Goal: Task Accomplishment & Management: Use online tool/utility

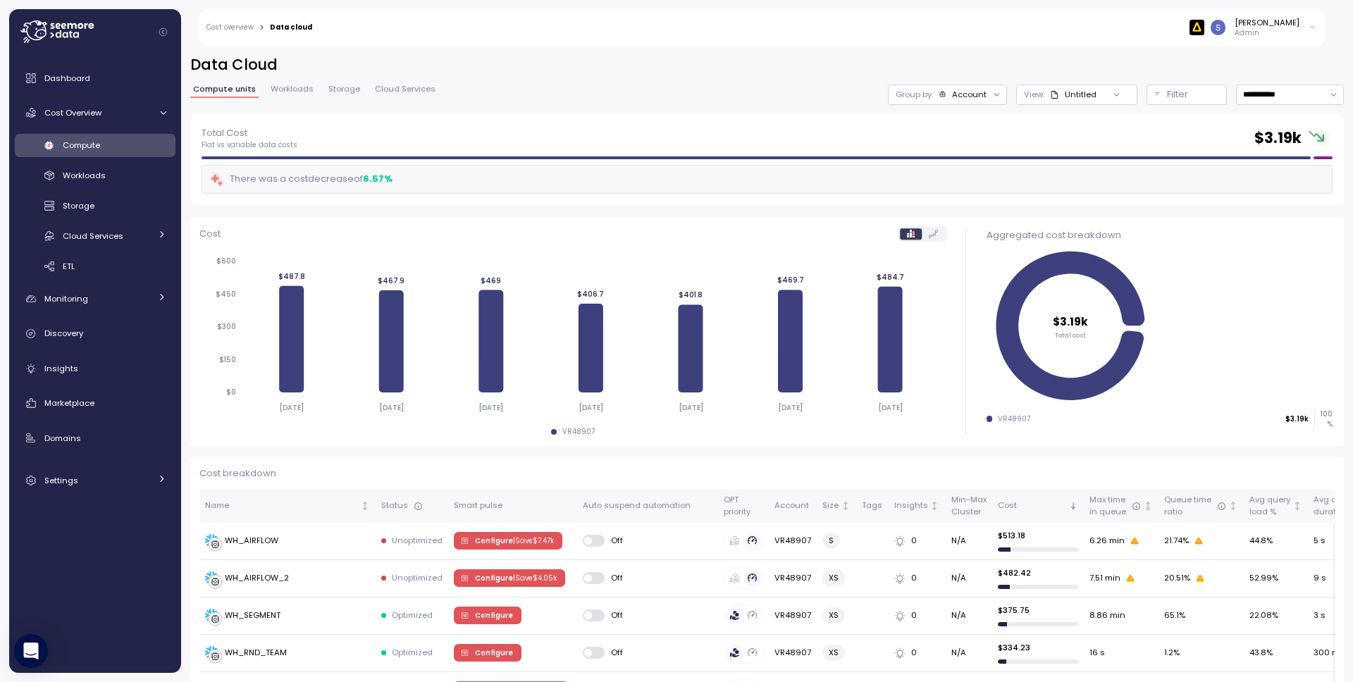
scroll to position [32, 0]
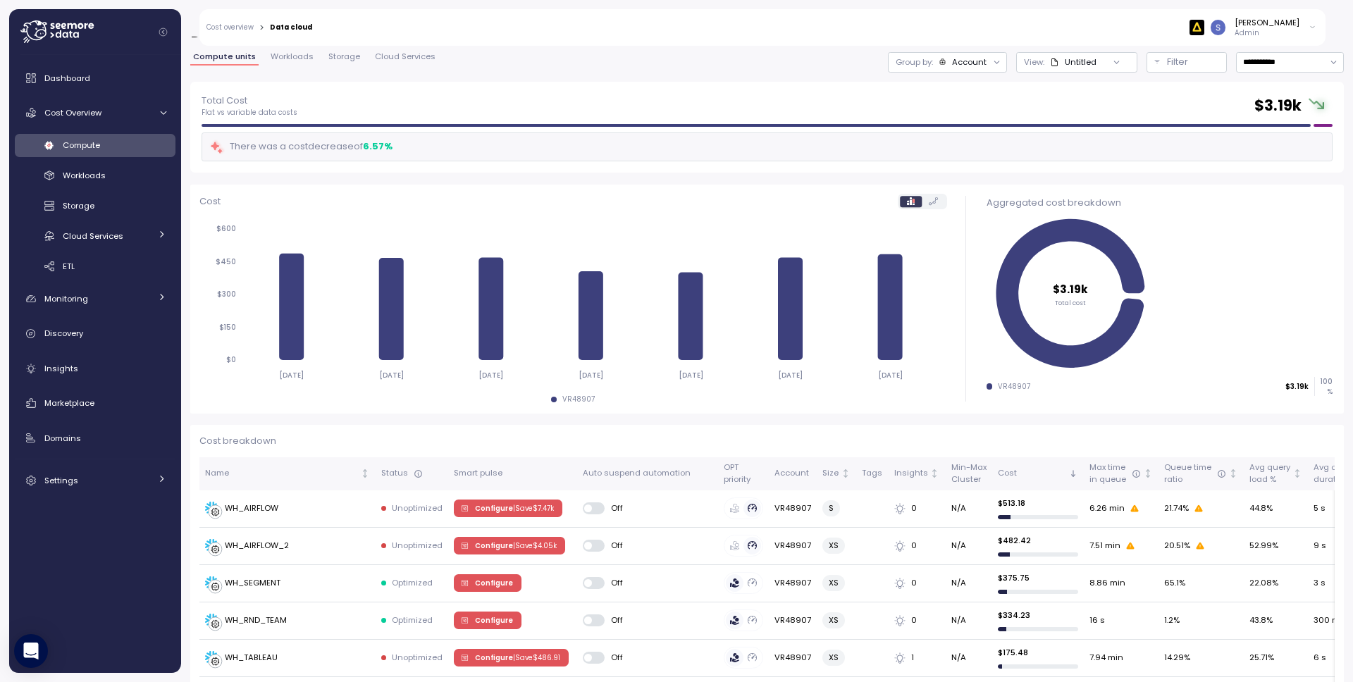
click at [1297, 26] on div "[PERSON_NAME]" at bounding box center [1267, 22] width 65 height 11
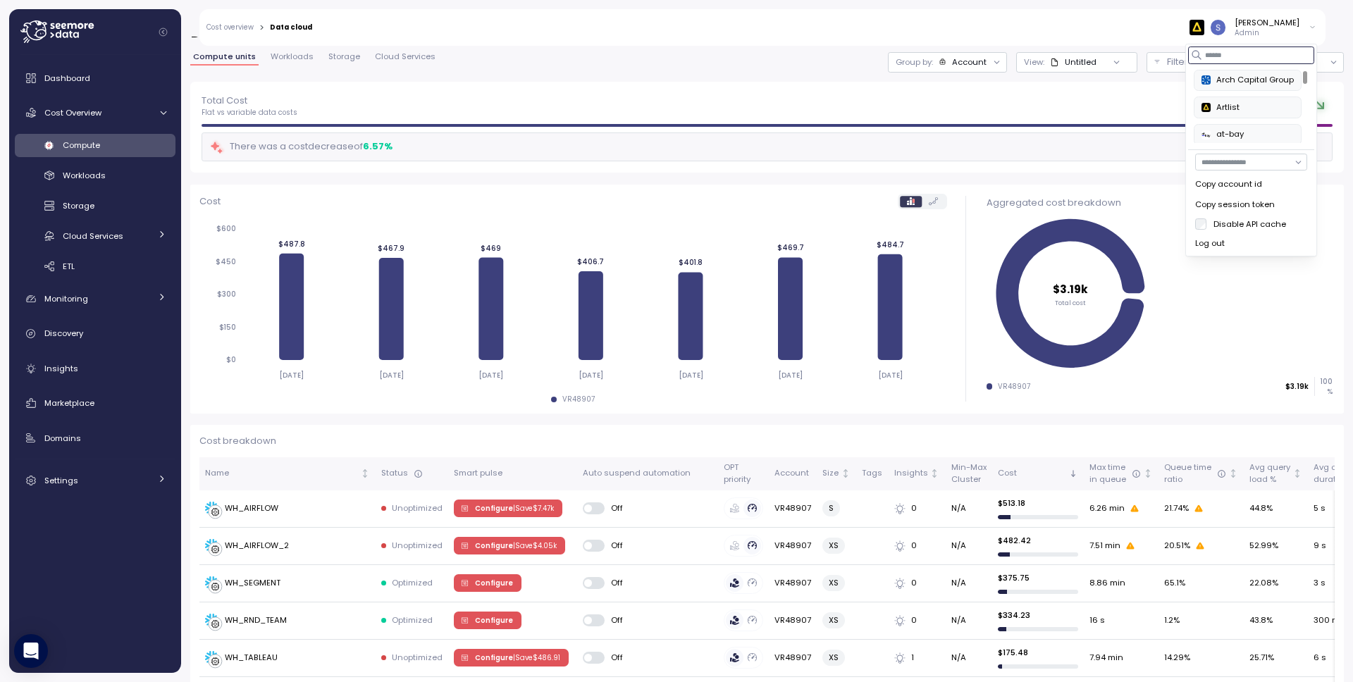
click at [1246, 58] on input at bounding box center [1251, 55] width 126 height 17
click at [1256, 74] on div "PAGAYA" at bounding box center [1237, 80] width 73 height 13
type input "****"
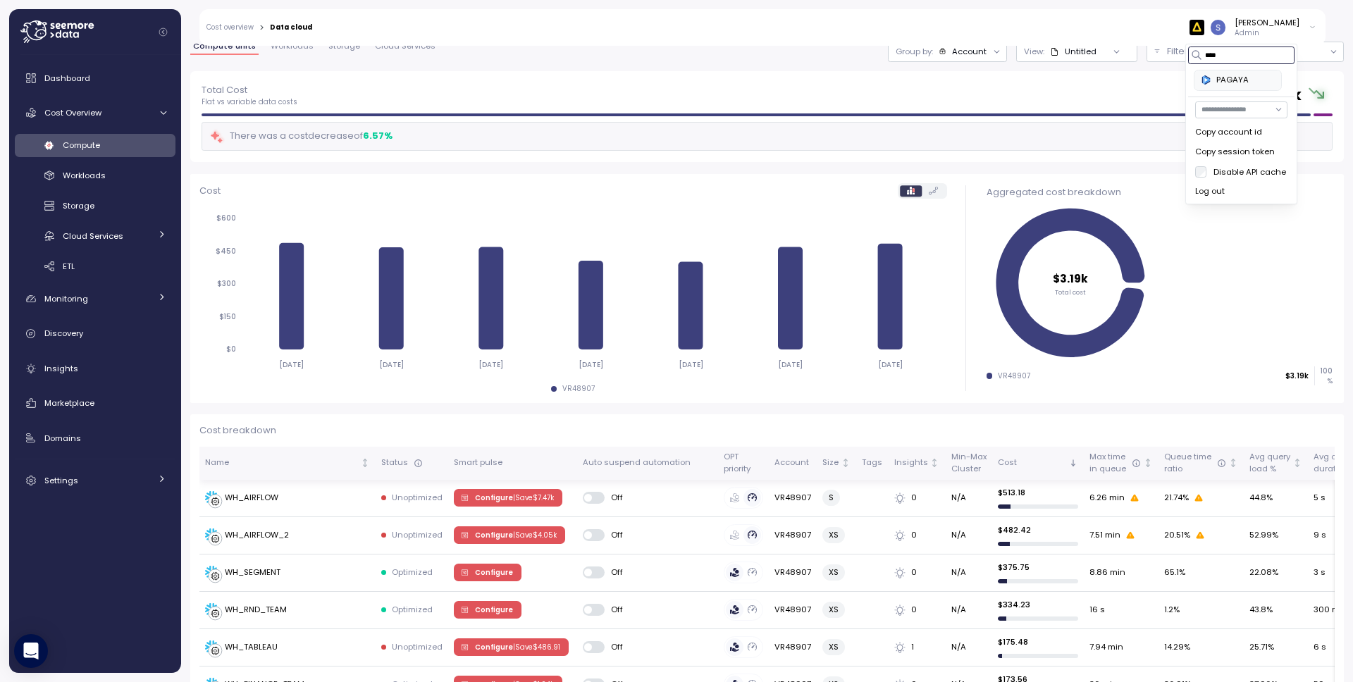
scroll to position [0, 0]
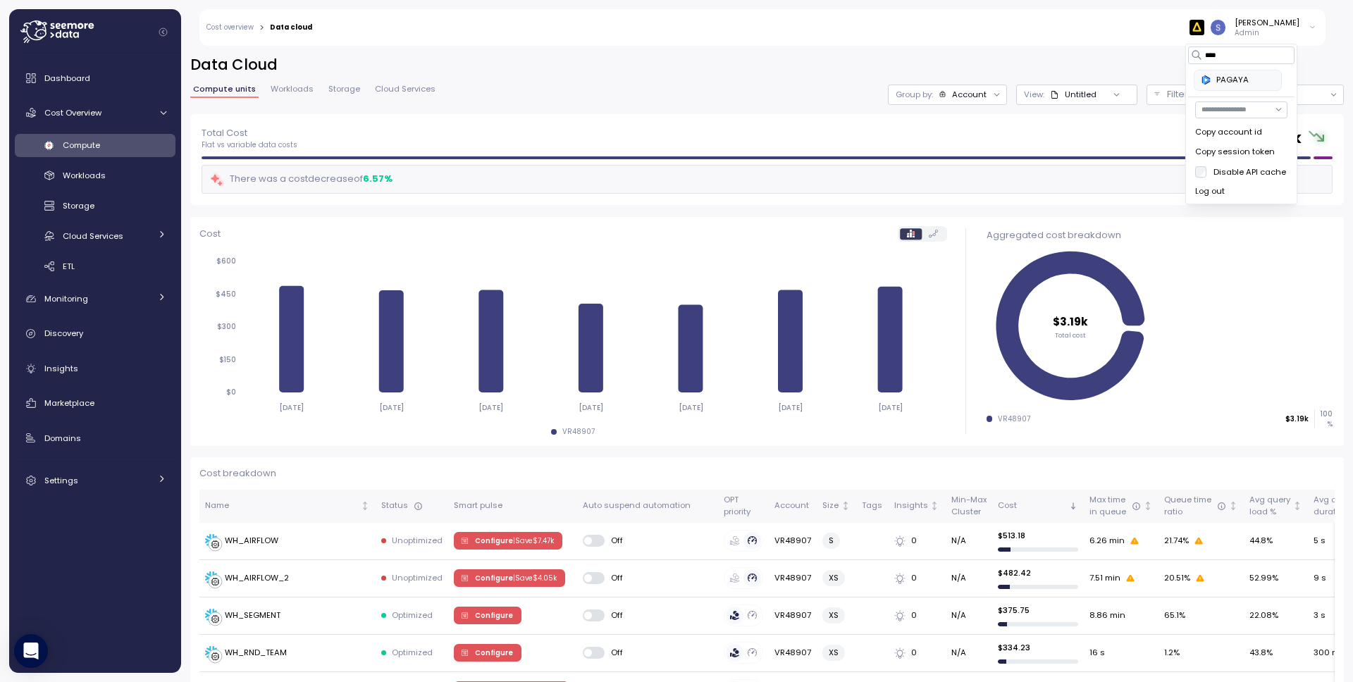
click at [1304, 25] on div "Snir Siboni Admin" at bounding box center [1252, 27] width 127 height 21
click at [1310, 29] on icon at bounding box center [1313, 27] width 8 height 17
click at [1227, 240] on div "Log out" at bounding box center [1251, 243] width 112 height 13
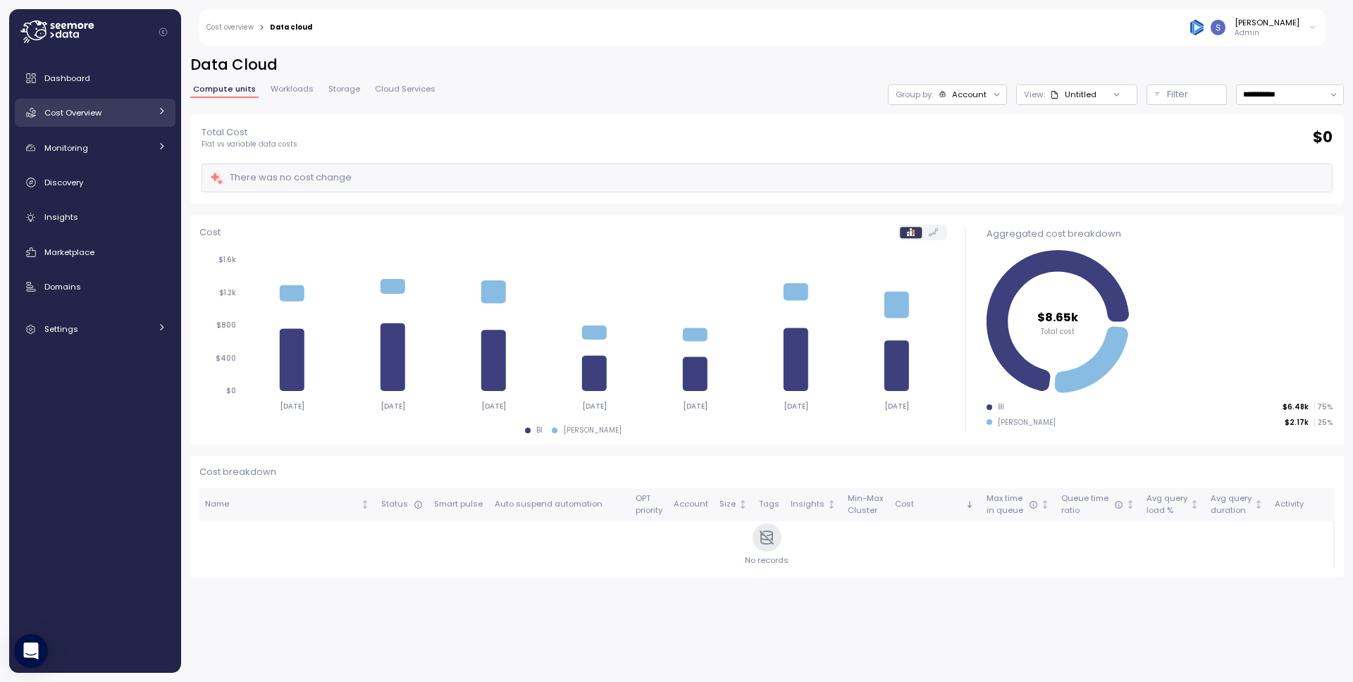
click at [91, 118] on div "Cost Overview" at bounding box center [97, 113] width 106 height 14
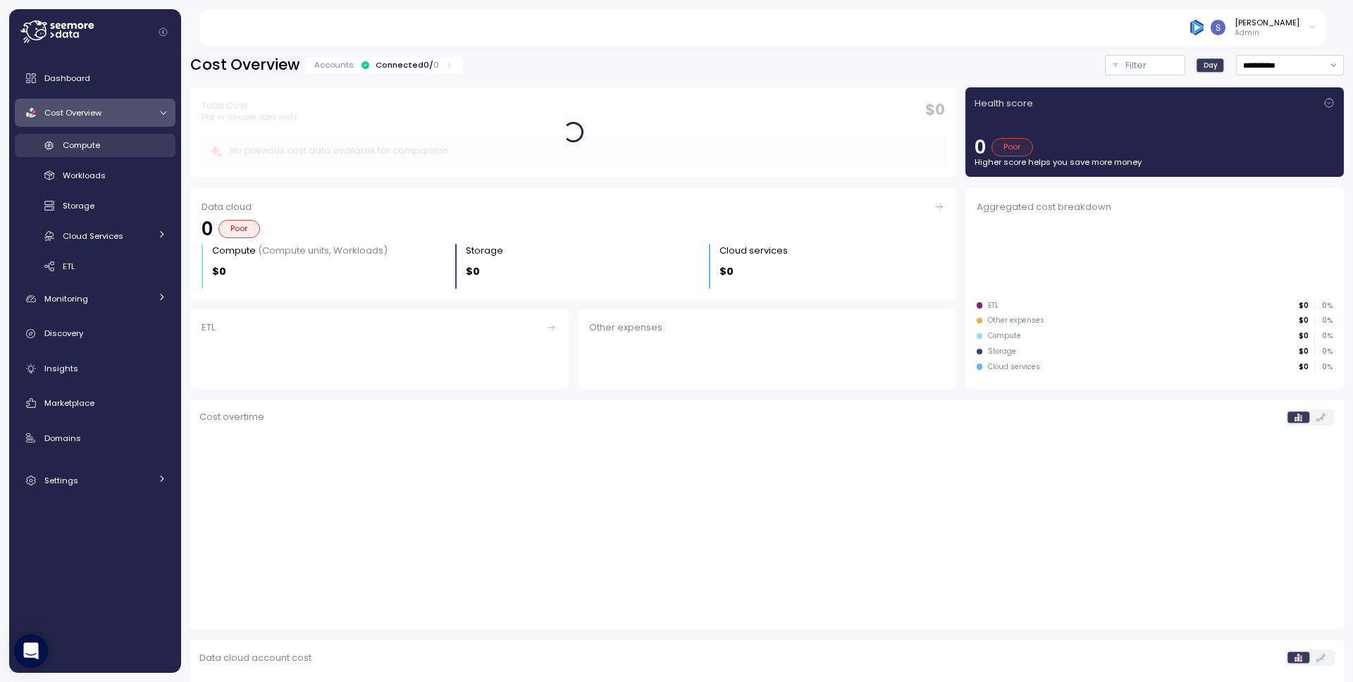
click at [92, 148] on span "Compute" at bounding box center [81, 145] width 37 height 11
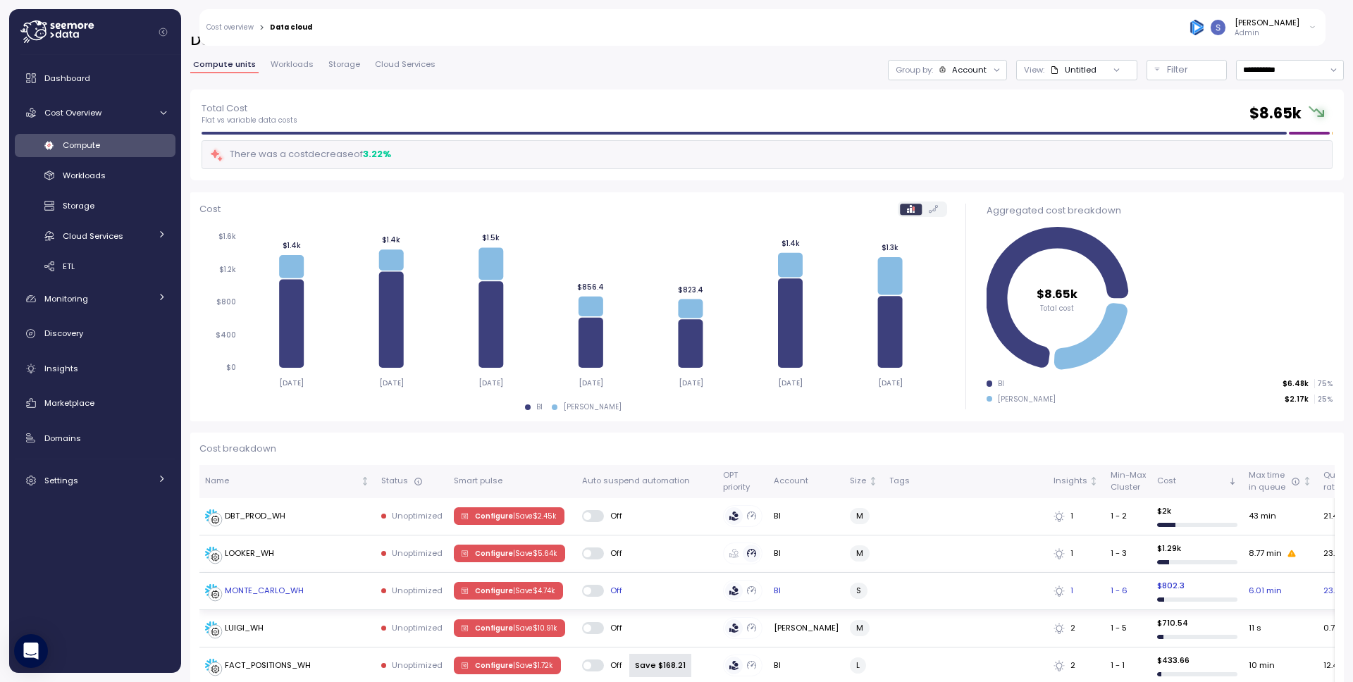
scroll to position [199, 0]
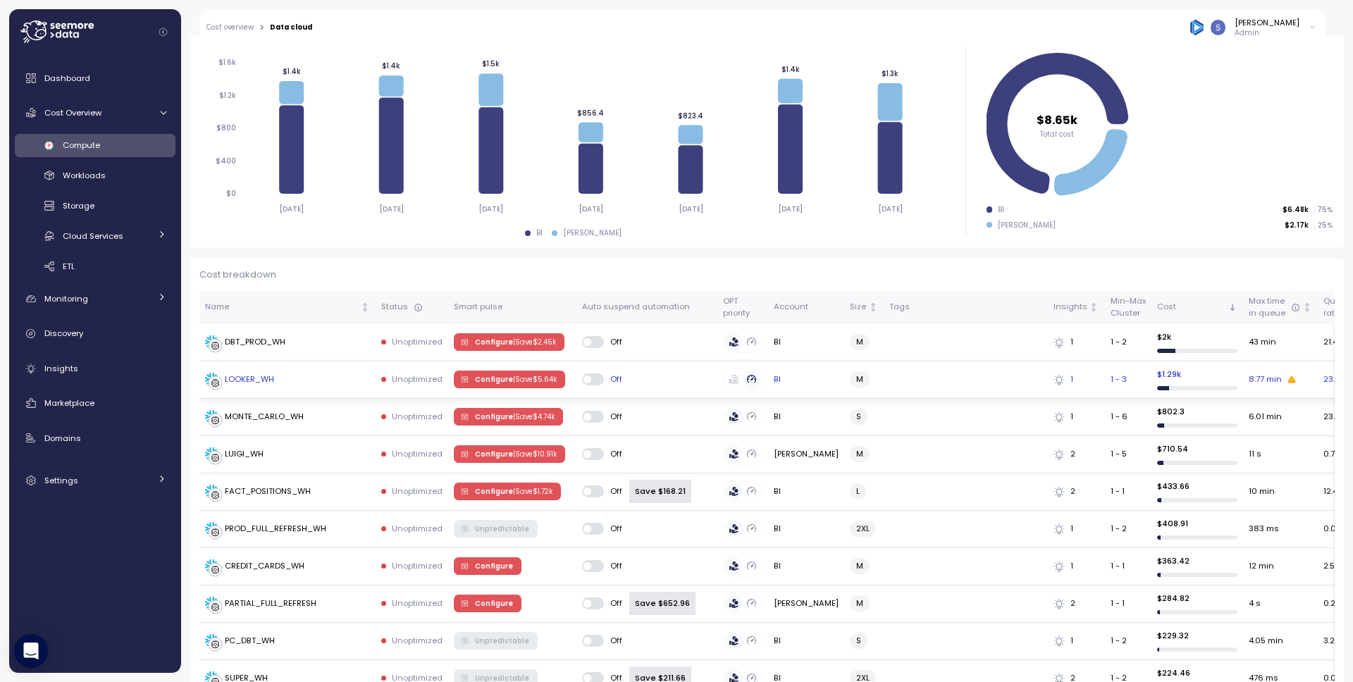
click at [288, 383] on div "LOOKER_WH" at bounding box center [287, 380] width 165 height 14
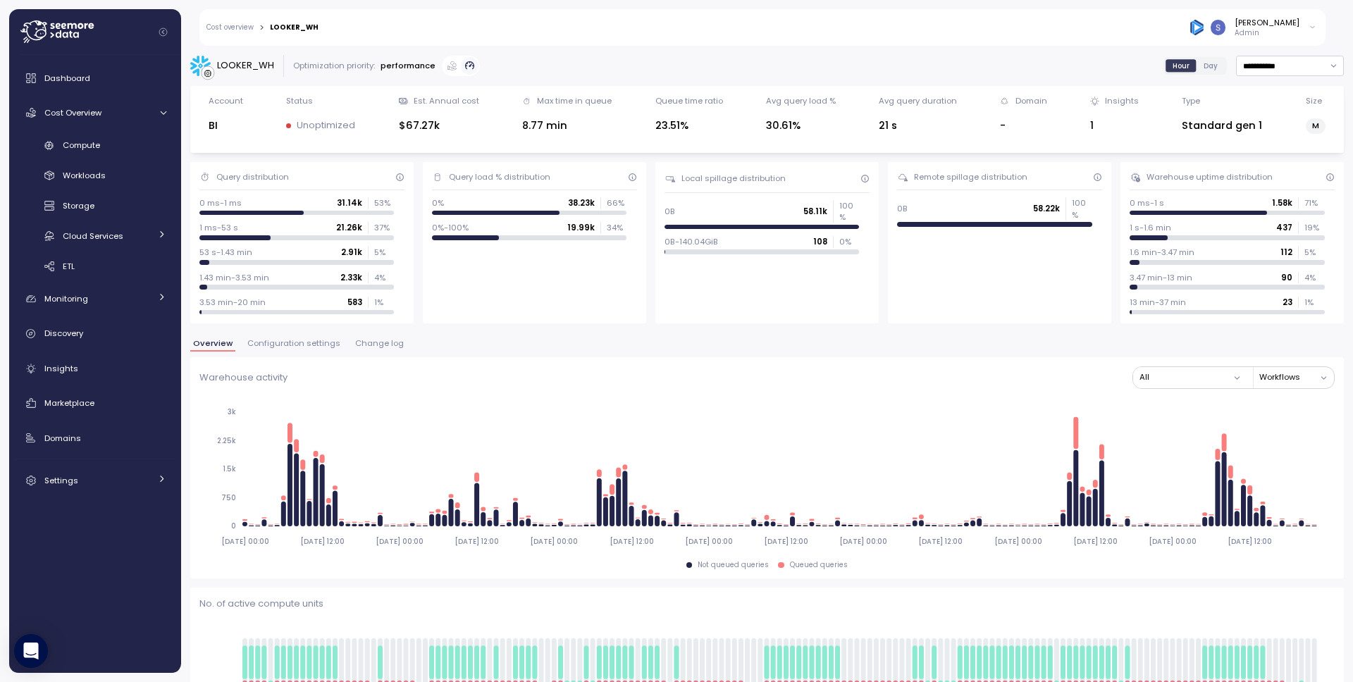
click at [281, 340] on span "Configuration settings" at bounding box center [293, 344] width 93 height 8
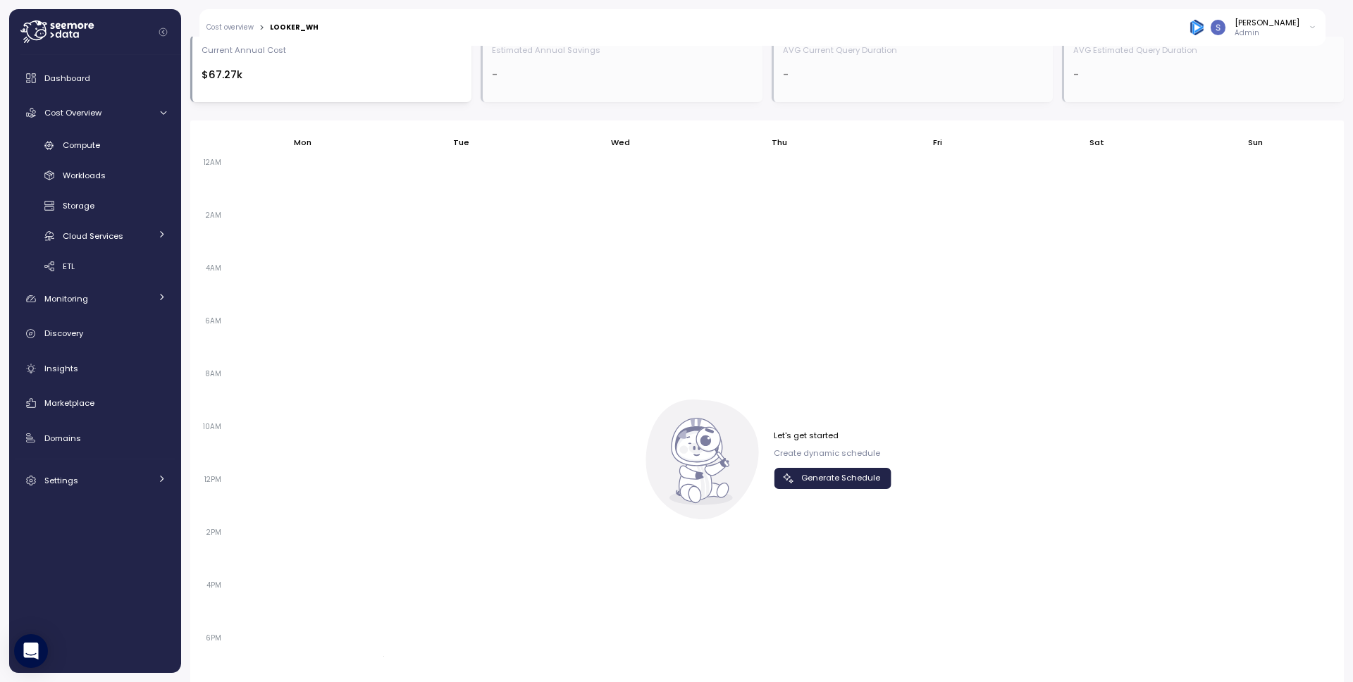
scroll to position [906, 0]
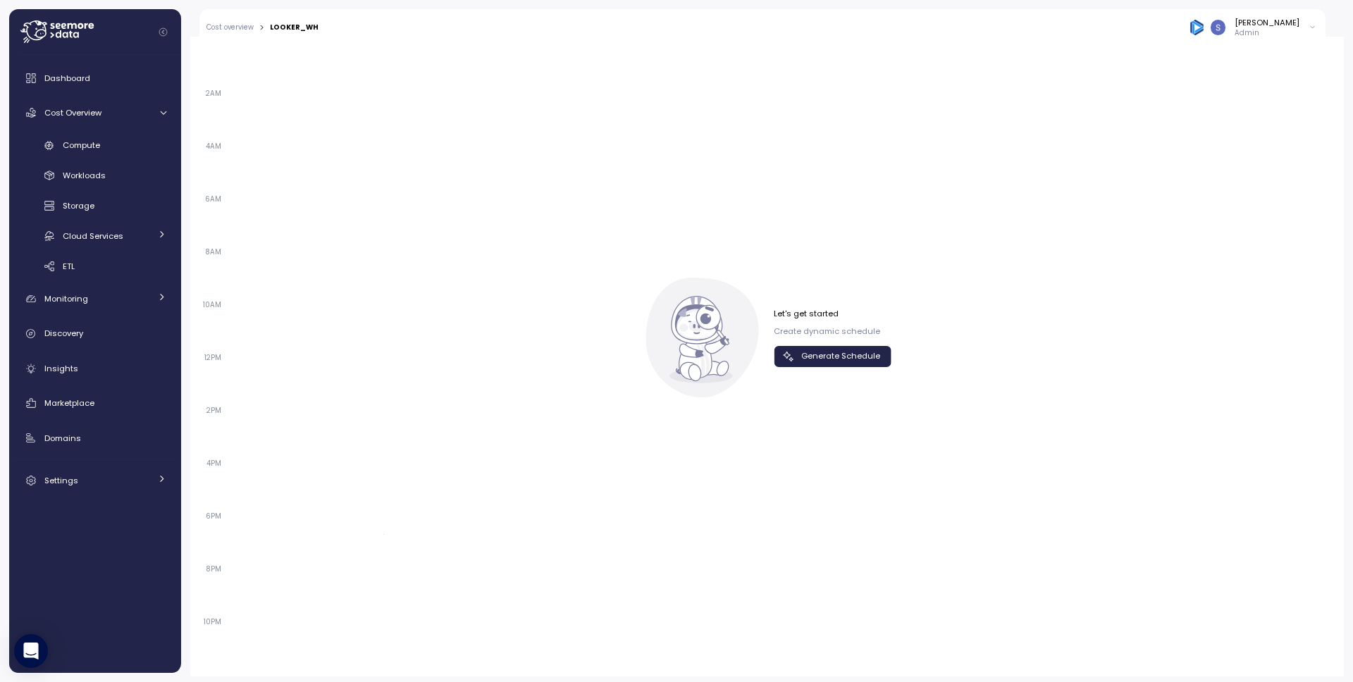
click at [831, 355] on span "Generate Schedule" at bounding box center [840, 356] width 79 height 19
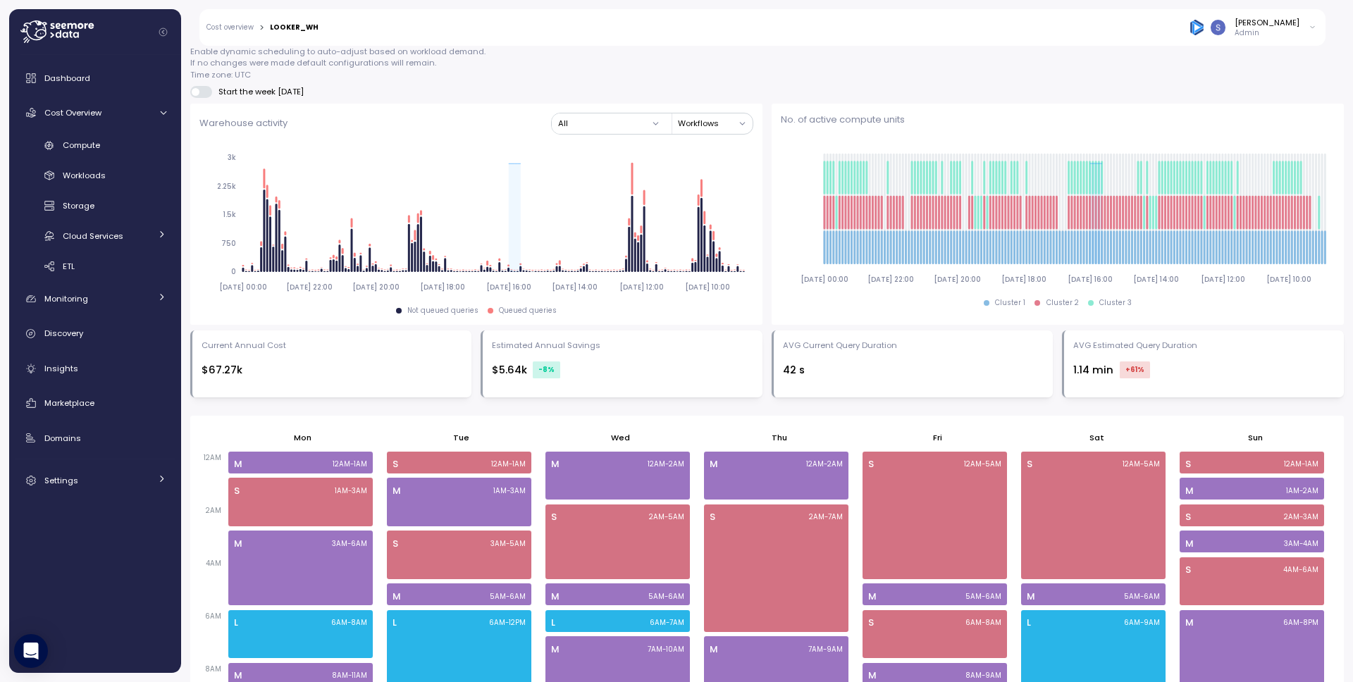
scroll to position [358, 0]
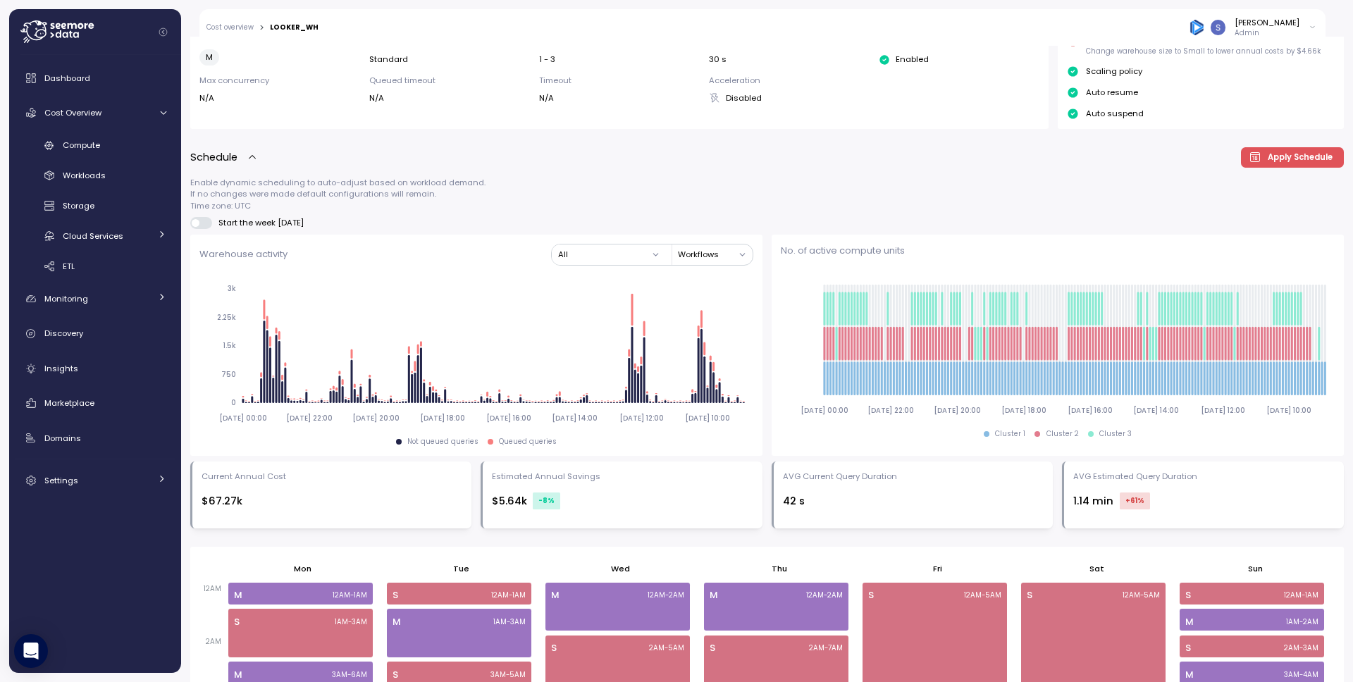
click at [1304, 25] on div "Snir Siboni Admin" at bounding box center [1252, 27] width 127 height 21
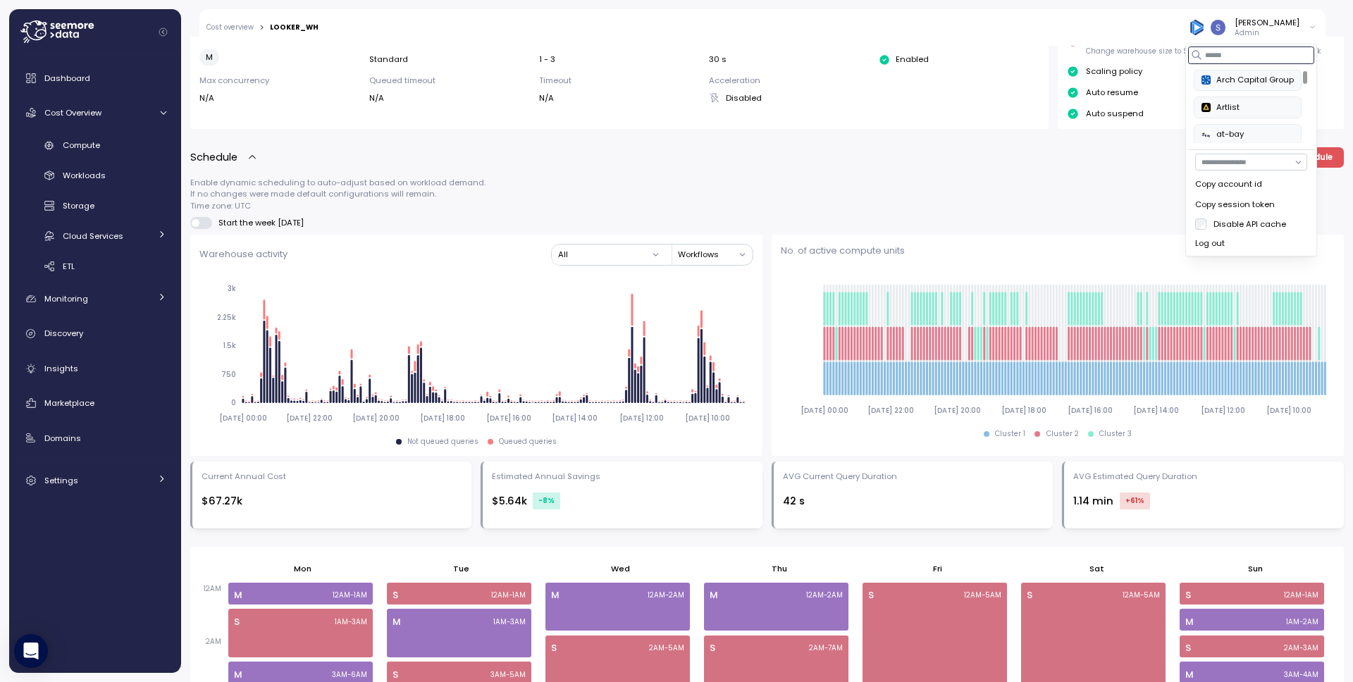
click at [1268, 51] on input at bounding box center [1251, 55] width 126 height 17
click at [1239, 79] on div "Paychex" at bounding box center [1237, 80] width 73 height 13
type input "***"
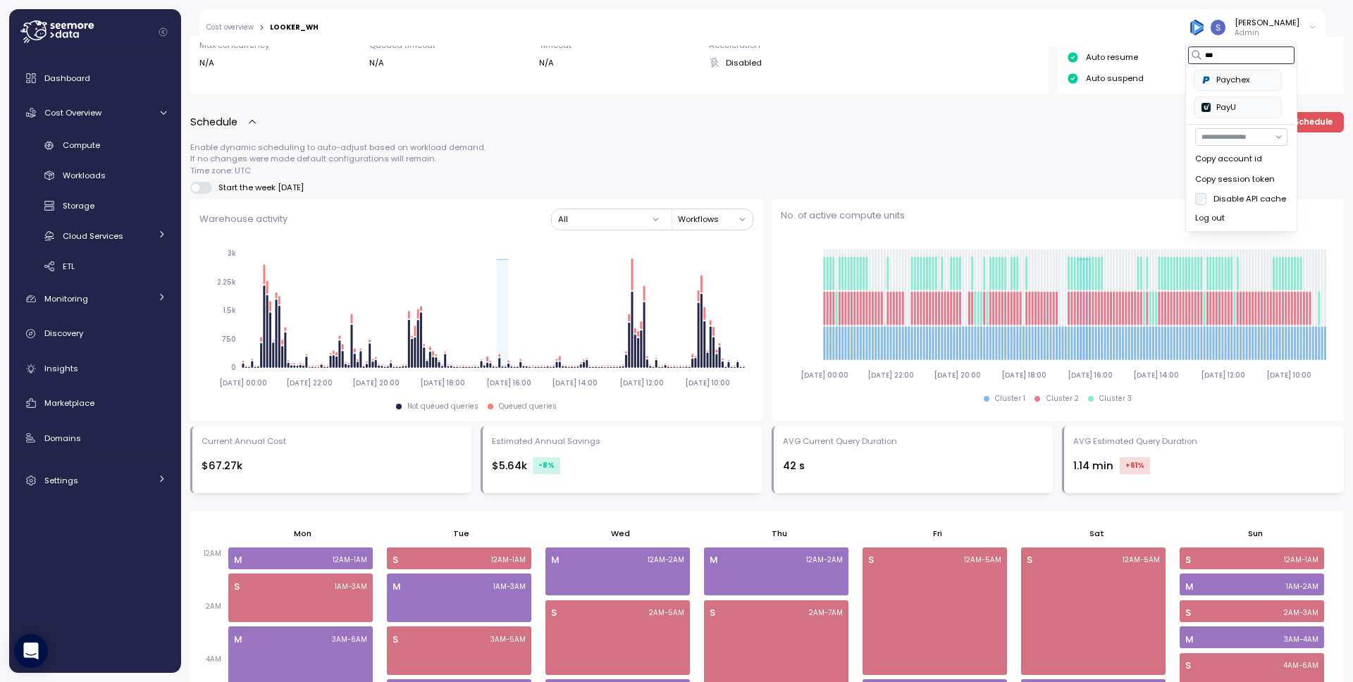
scroll to position [910, 0]
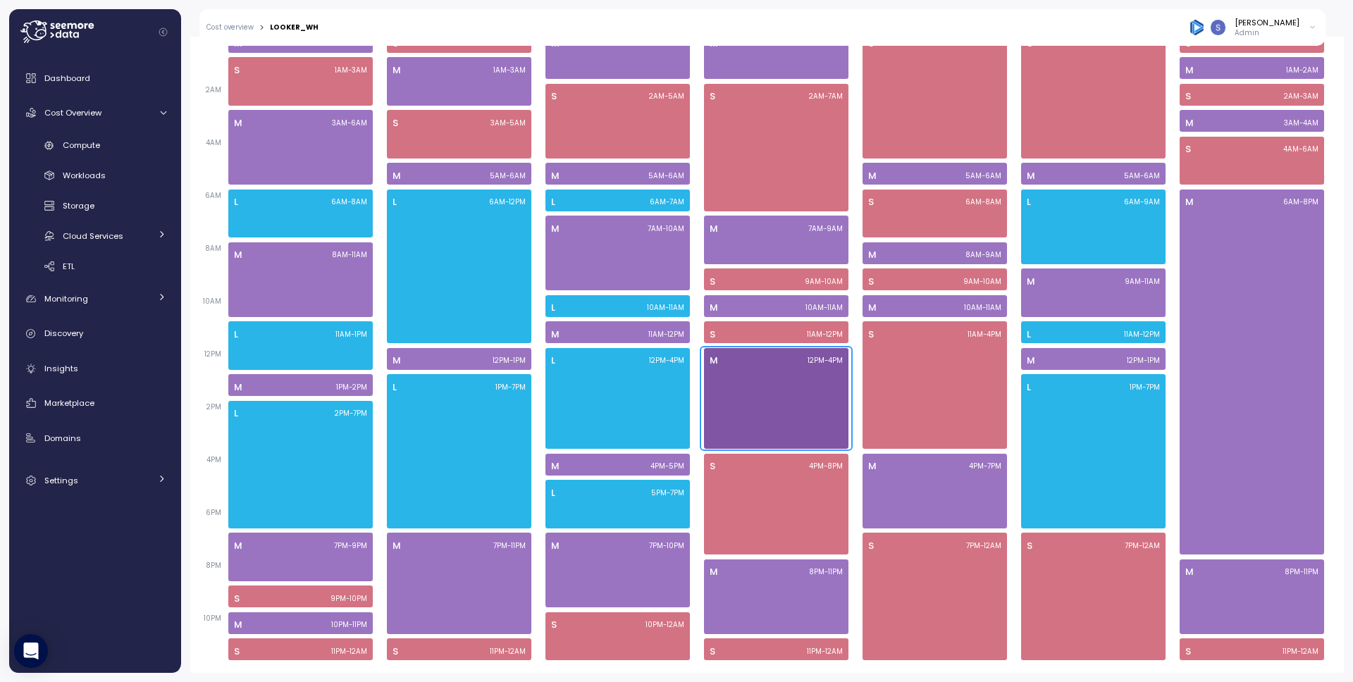
click at [769, 398] on div "M 12PM - 4PM" at bounding box center [776, 398] width 144 height 101
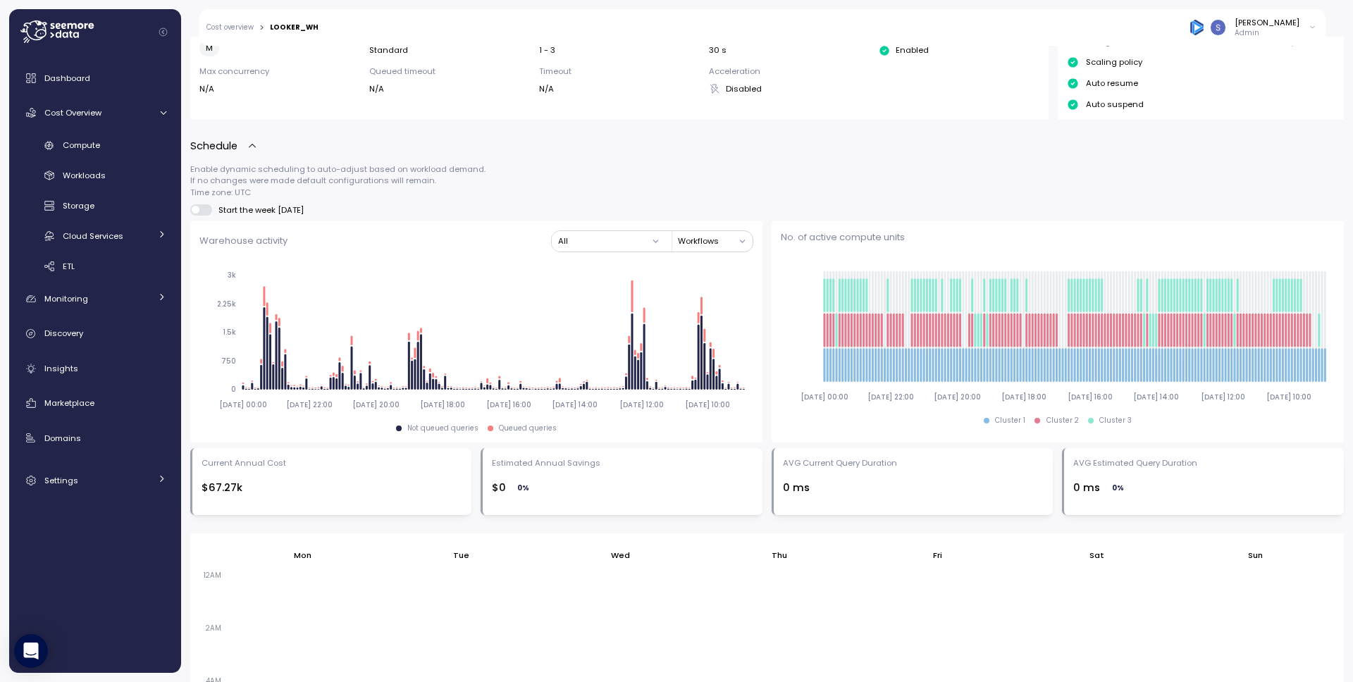
scroll to position [0, 0]
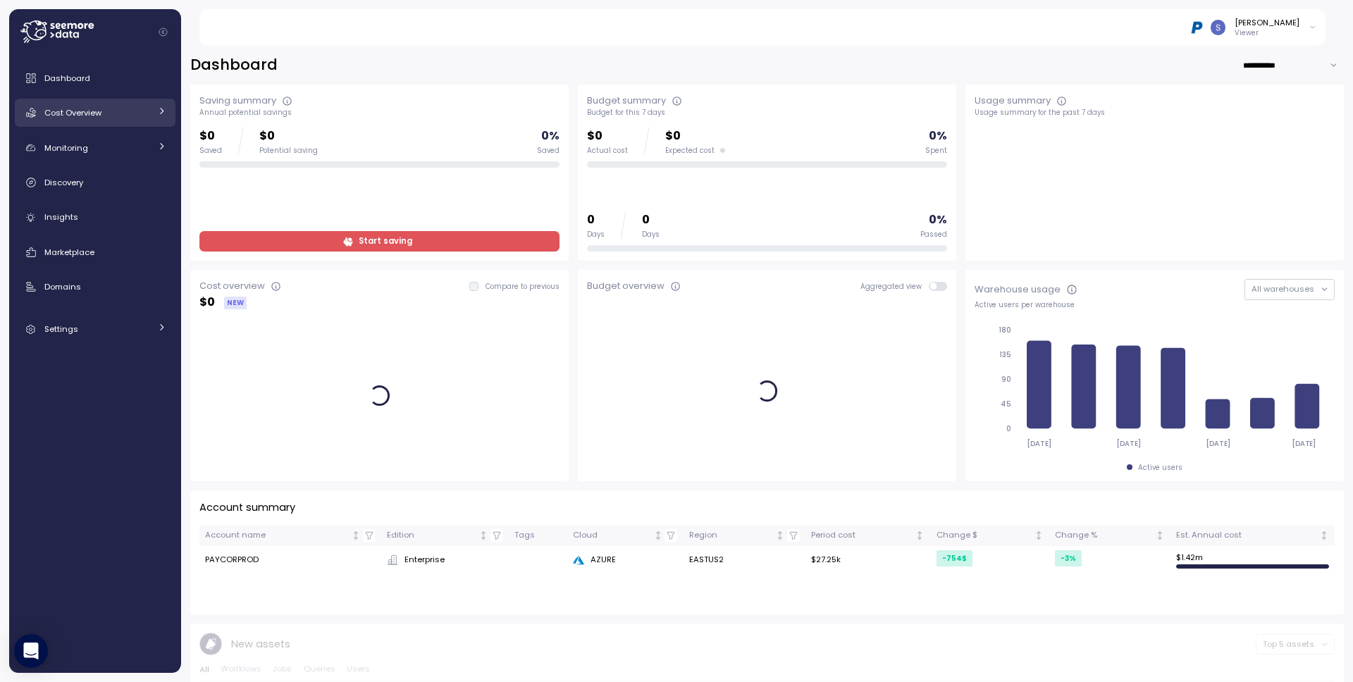
click at [109, 117] on div "Cost Overview" at bounding box center [97, 113] width 106 height 14
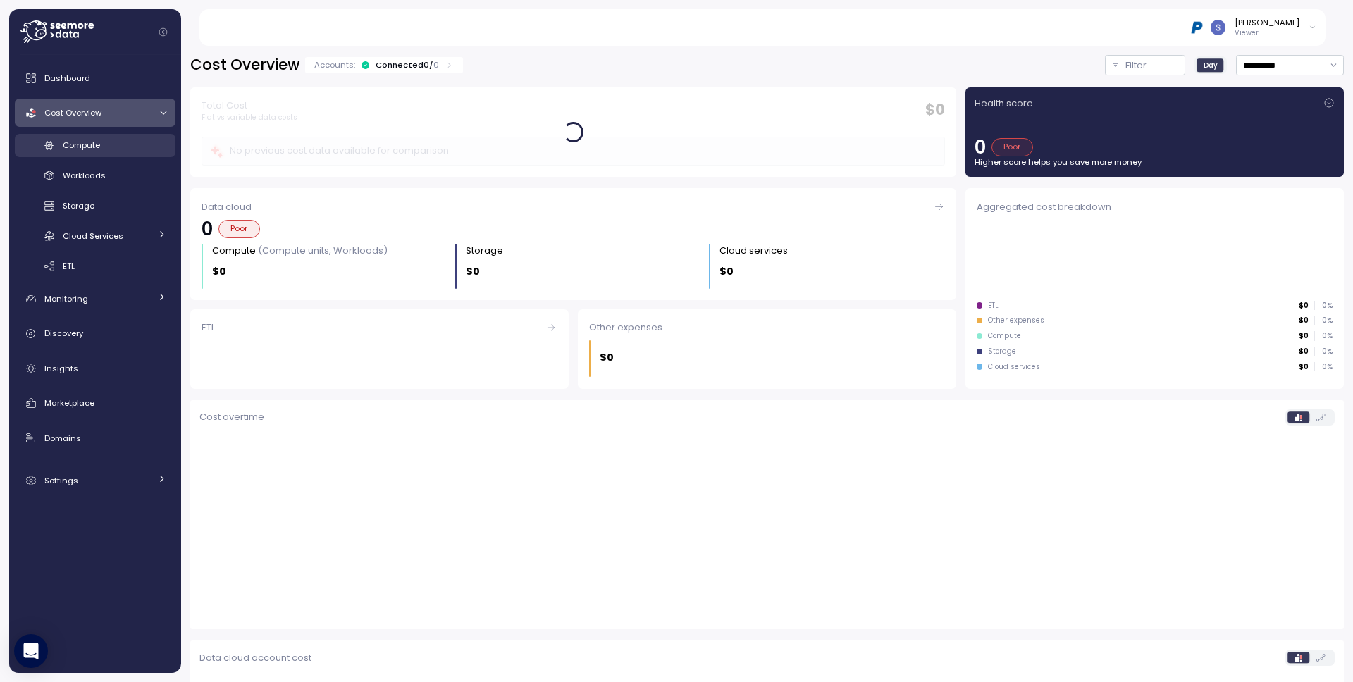
click at [97, 149] on span "Compute" at bounding box center [81, 145] width 37 height 11
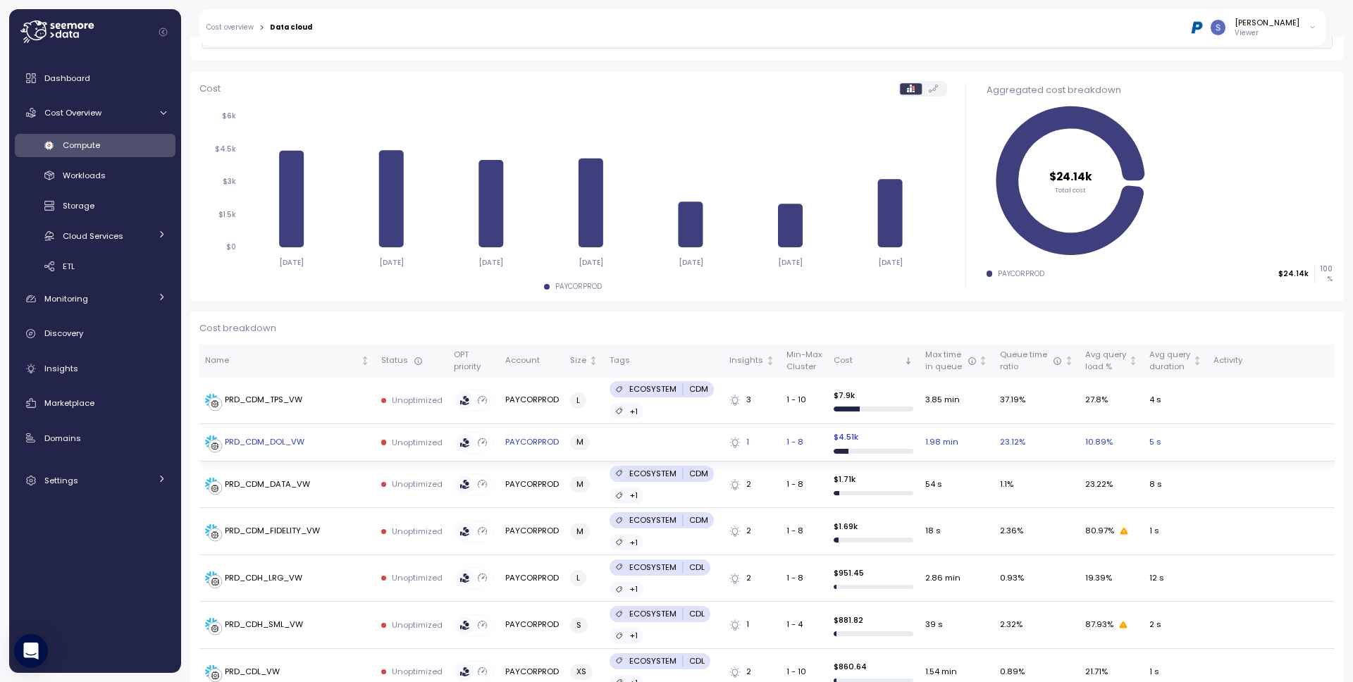
scroll to position [151, 0]
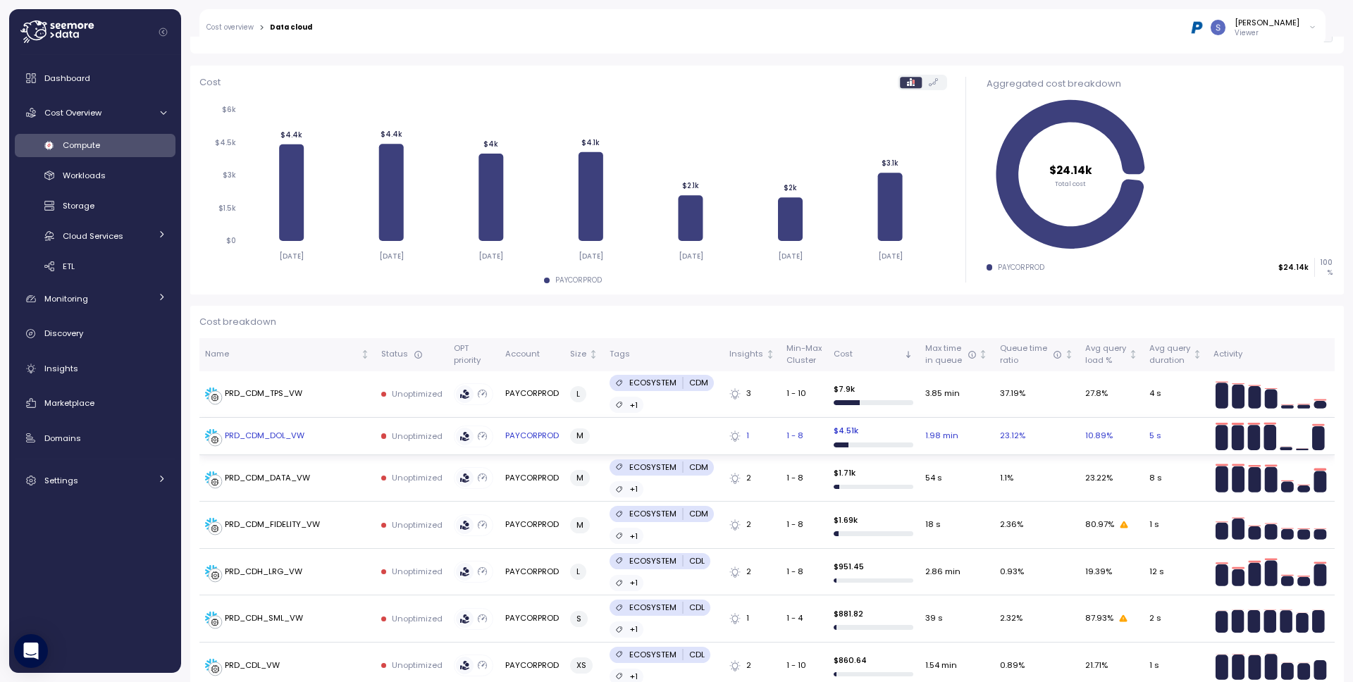
click at [288, 430] on div "PRD_CDM_DOL_VW" at bounding box center [265, 436] width 80 height 13
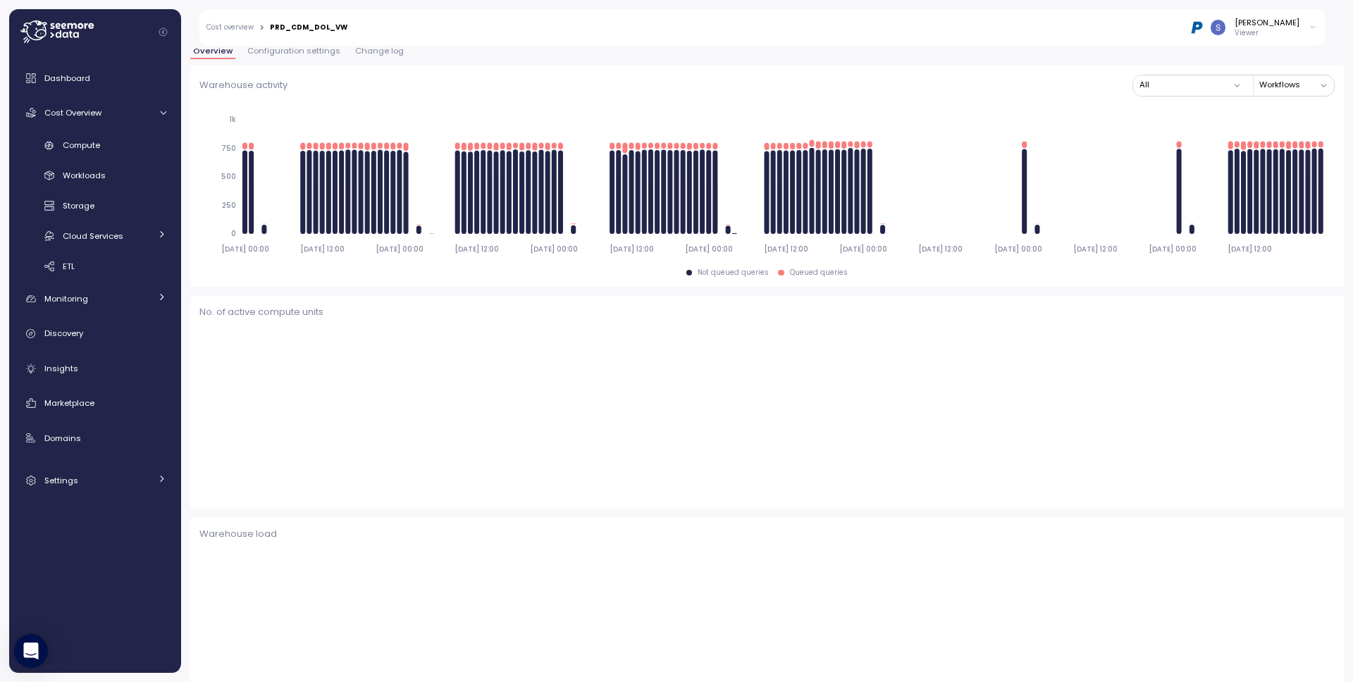
scroll to position [153, 0]
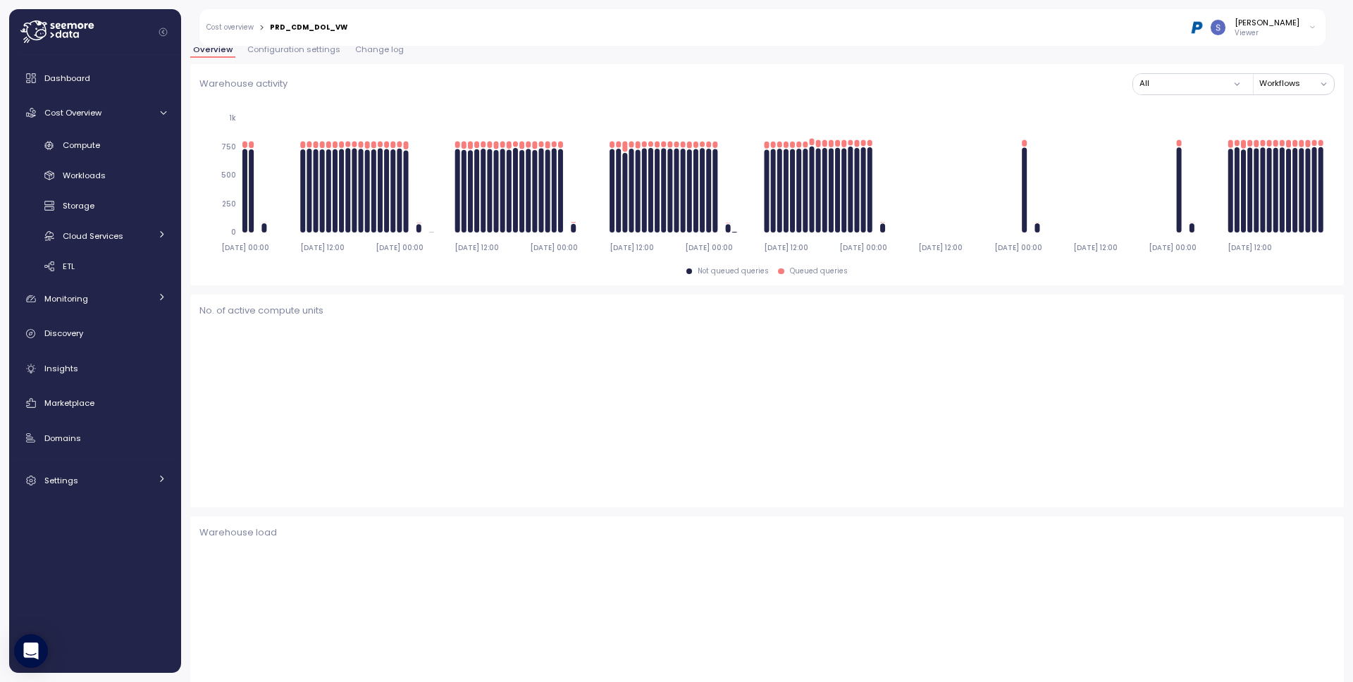
click at [290, 50] on span "Configuration settings" at bounding box center [293, 50] width 93 height 8
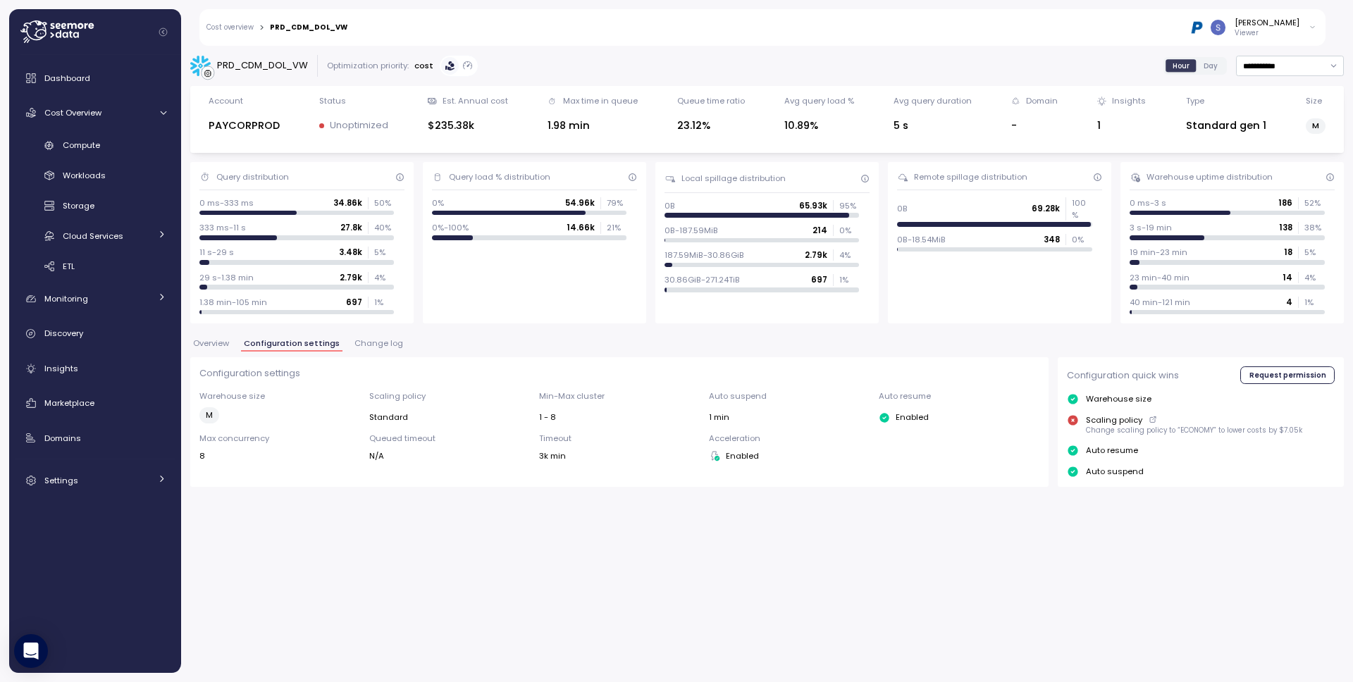
click at [1315, 27] on icon at bounding box center [1313, 27] width 8 height 17
click at [1330, 24] on main "**********" at bounding box center [681, 341] width 1344 height 682
click at [1268, 33] on p "Viewer" at bounding box center [1267, 33] width 65 height 10
click at [881, 59] on div "**********" at bounding box center [766, 66] width 1153 height 22
click at [99, 478] on div "Settings" at bounding box center [97, 481] width 106 height 14
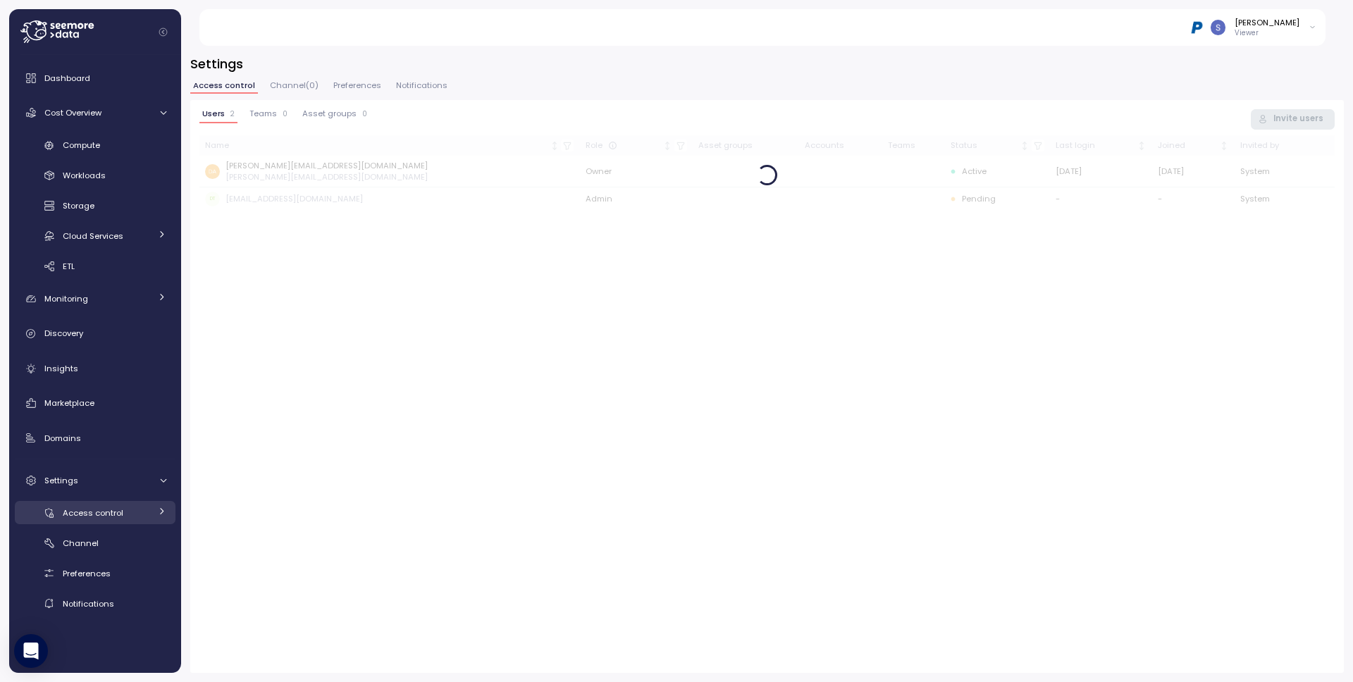
click at [120, 517] on span "Access control" at bounding box center [93, 512] width 61 height 11
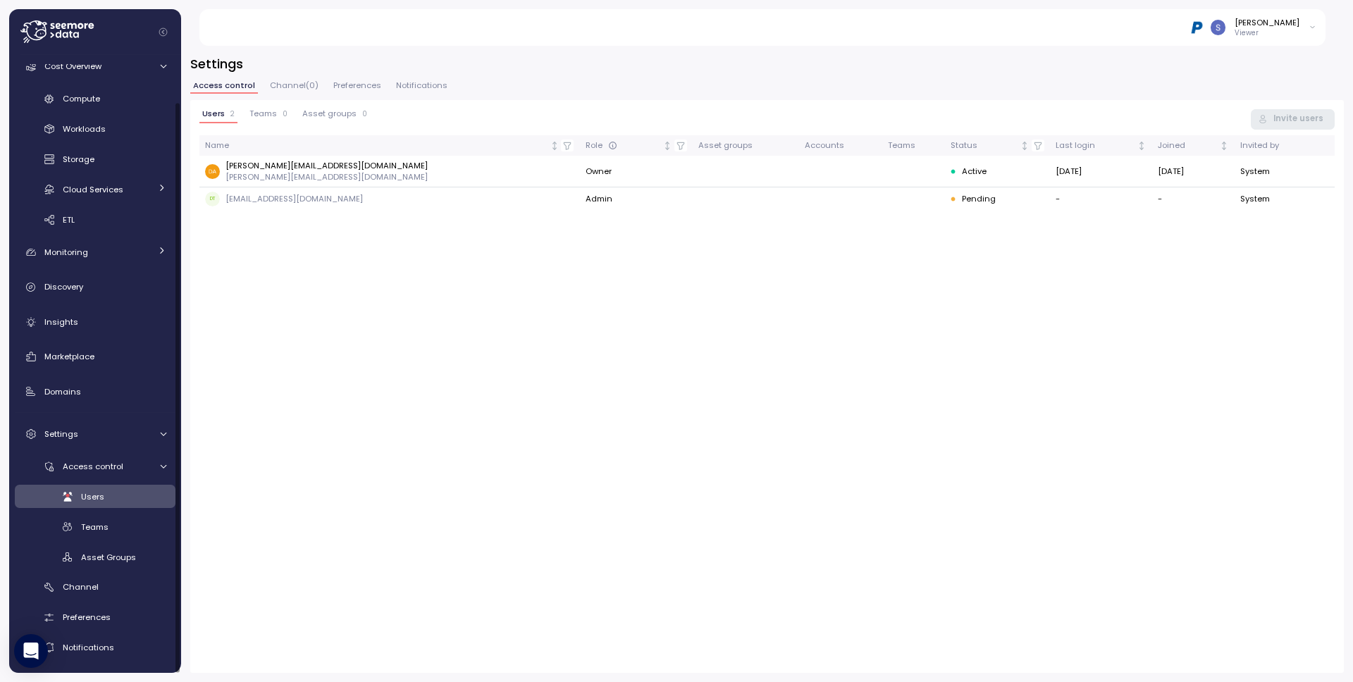
scroll to position [49, 0]
click at [109, 464] on span "Access control" at bounding box center [93, 463] width 61 height 11
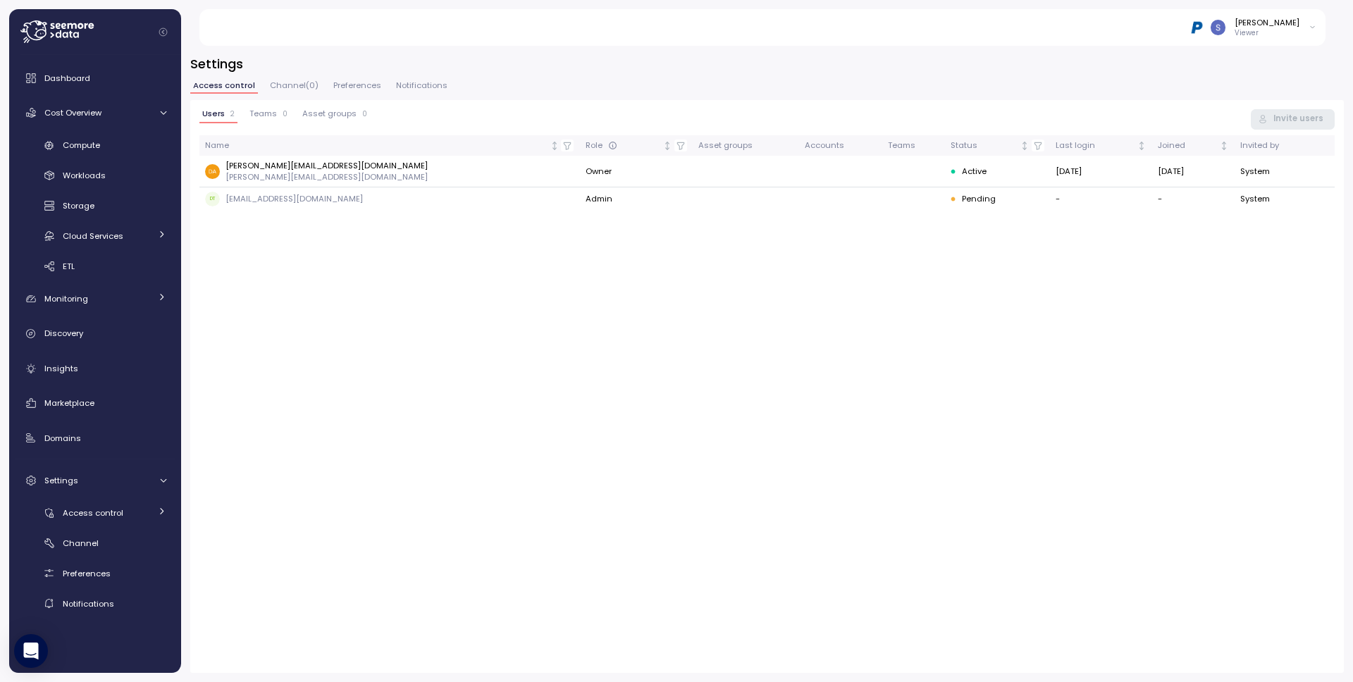
click at [267, 117] on span "Teams" at bounding box center [262, 114] width 27 height 8
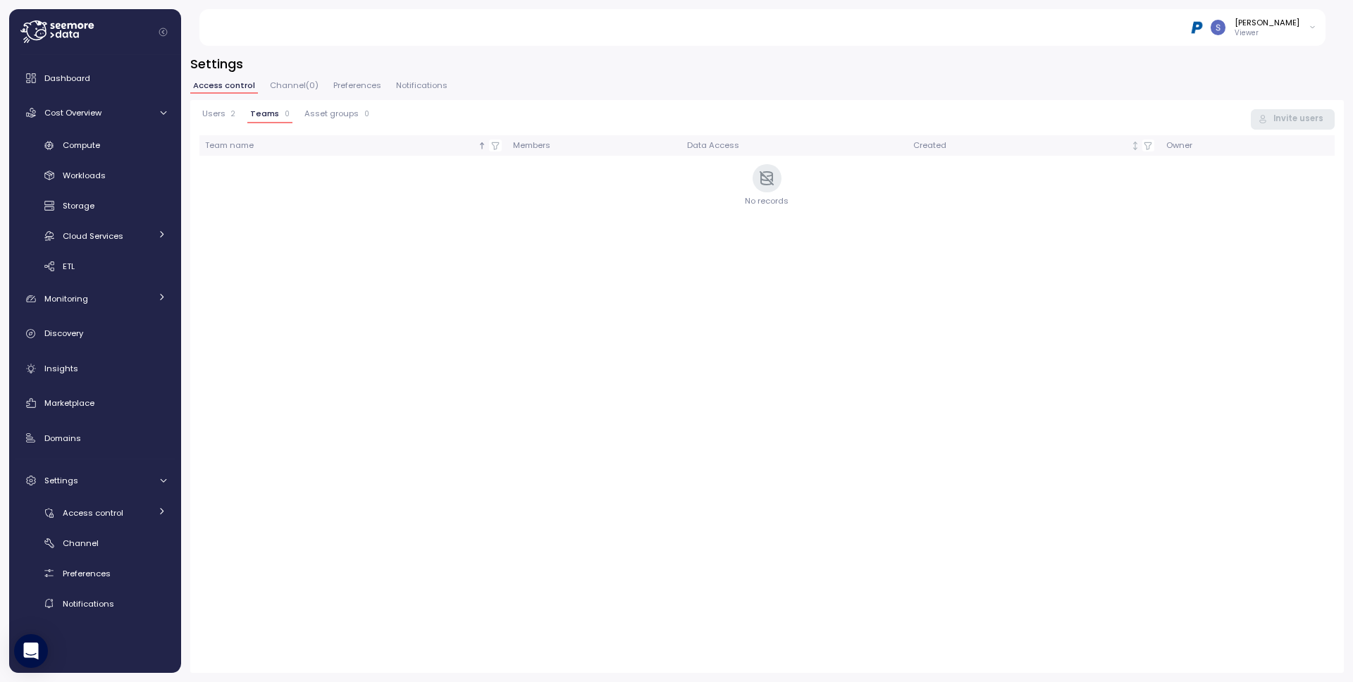
click at [227, 115] on div "Users 2" at bounding box center [218, 114] width 33 height 10
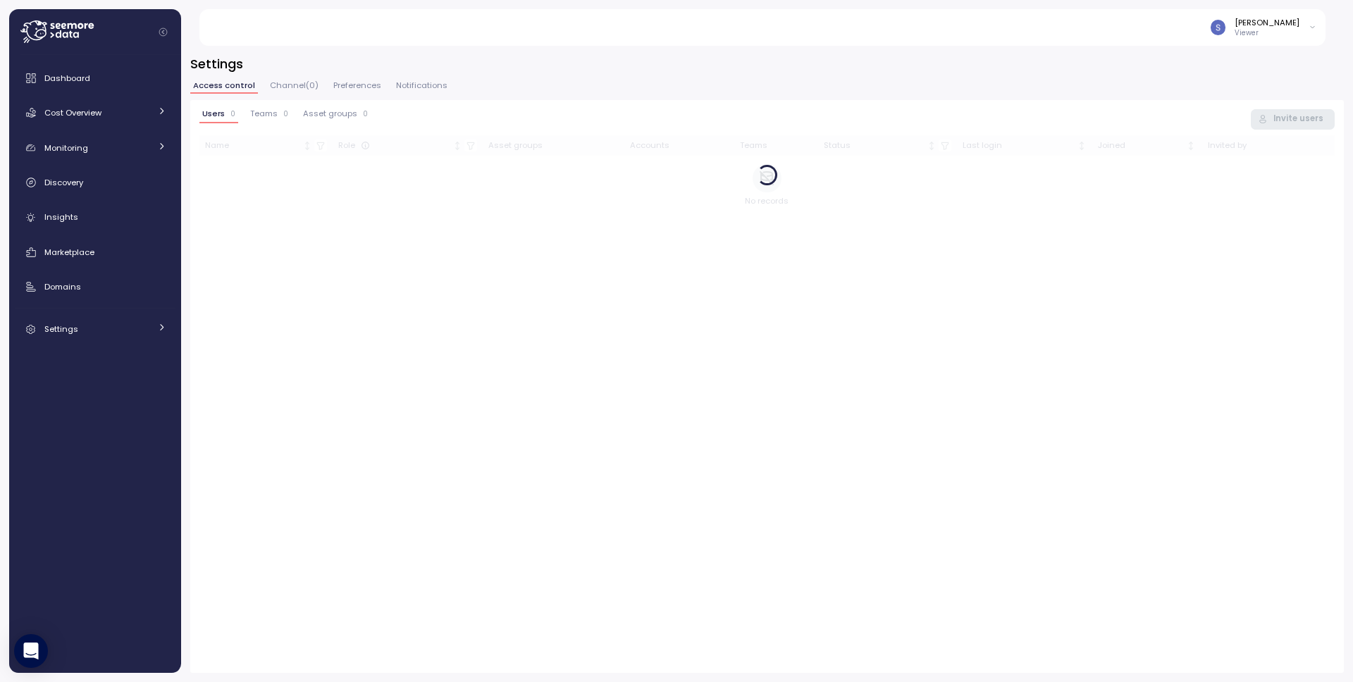
click at [1309, 30] on icon at bounding box center [1313, 27] width 8 height 17
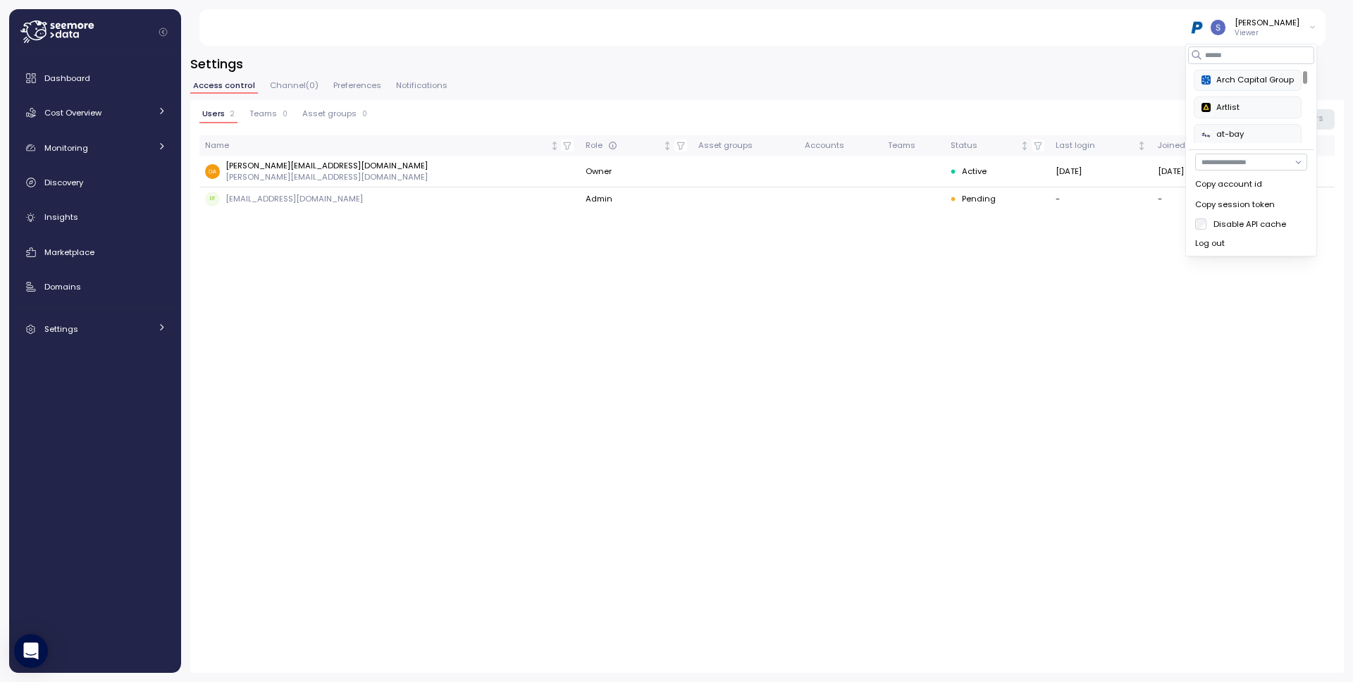
click at [905, 322] on div "Users 2 Teams 0 Asset groups 0 Invite users Name Role Asset groups Accounts Tea…" at bounding box center [766, 386] width 1153 height 573
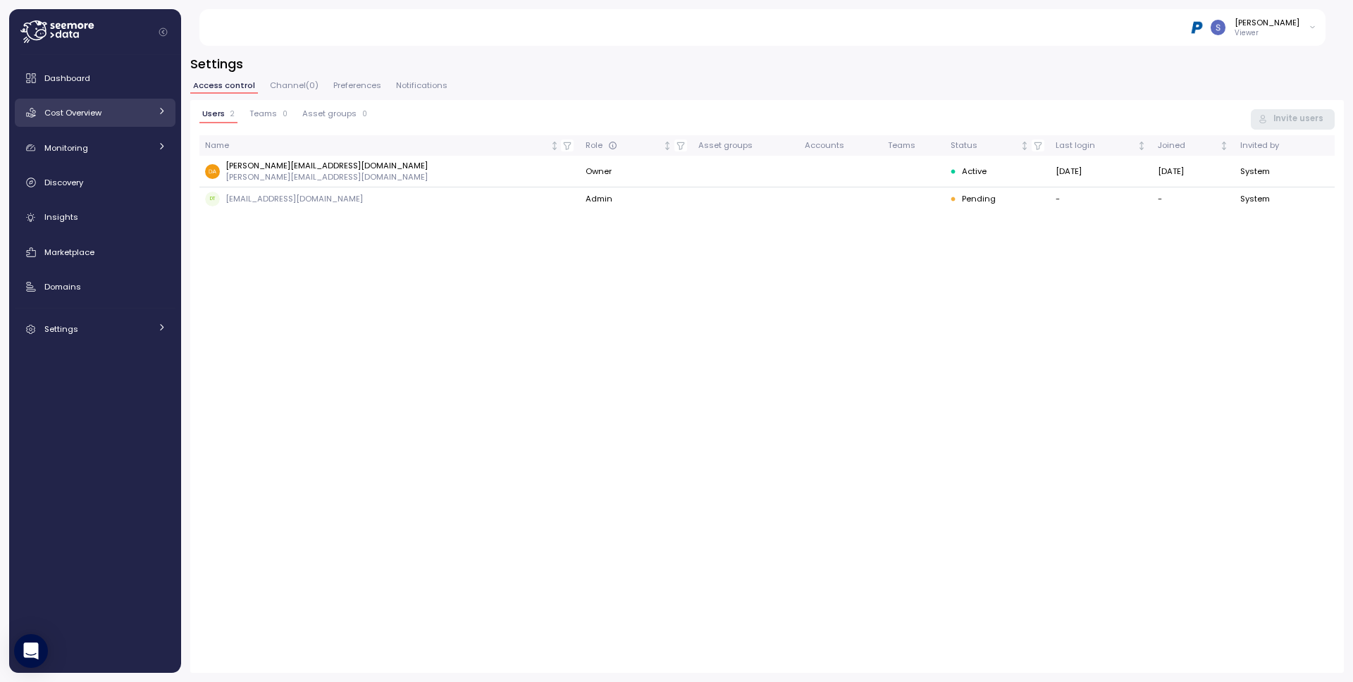
click at [109, 117] on div "Cost Overview" at bounding box center [97, 113] width 106 height 14
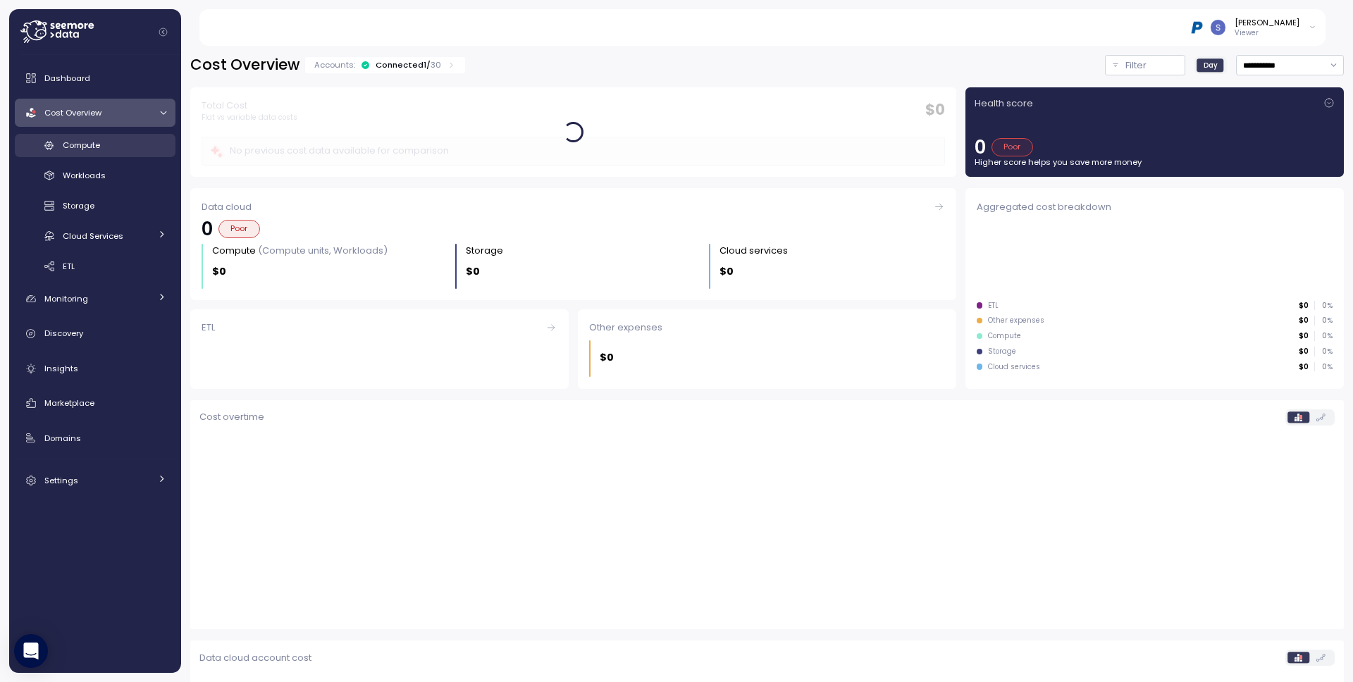
click at [104, 145] on div "Compute" at bounding box center [115, 145] width 104 height 14
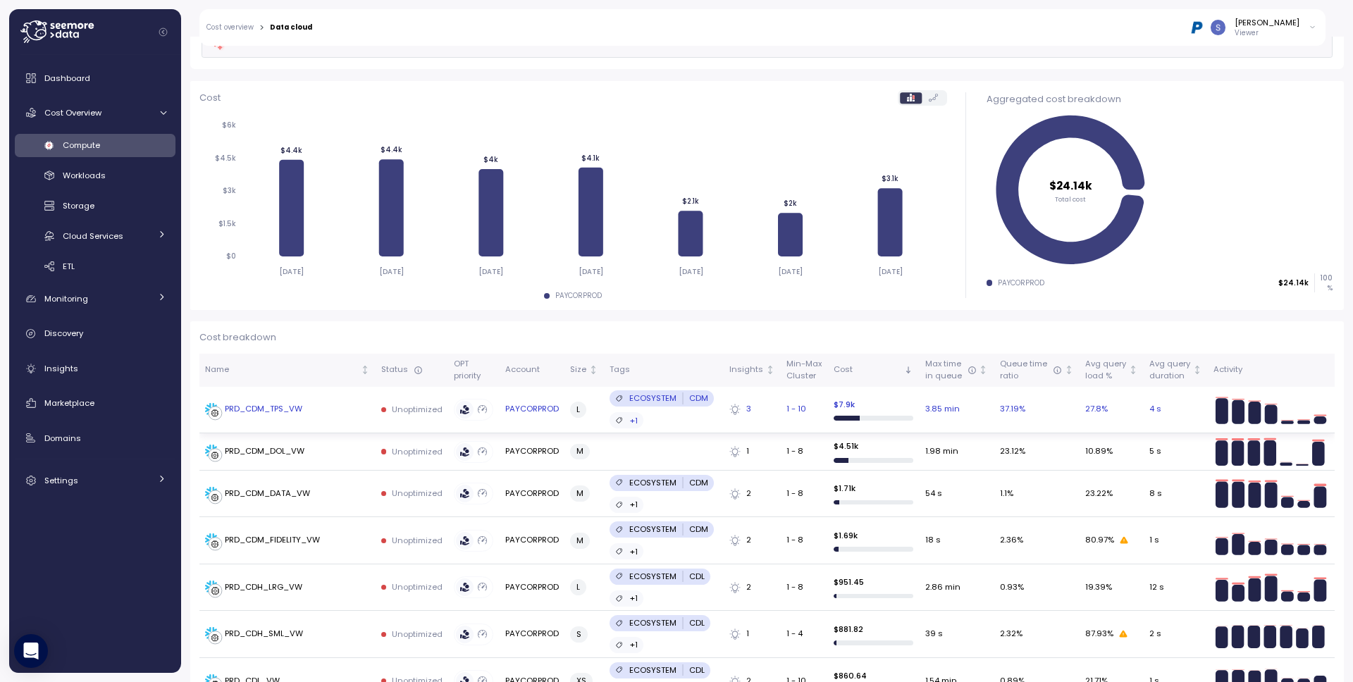
scroll to position [122, 0]
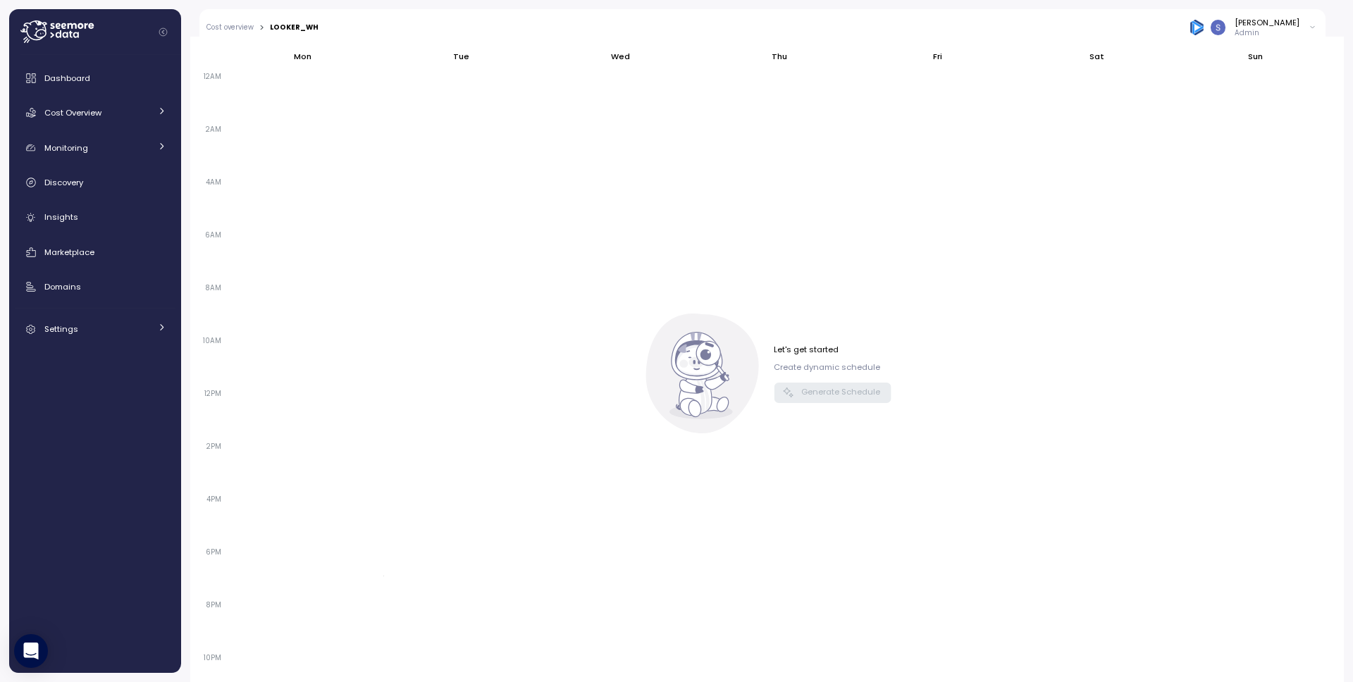
scroll to position [488, 0]
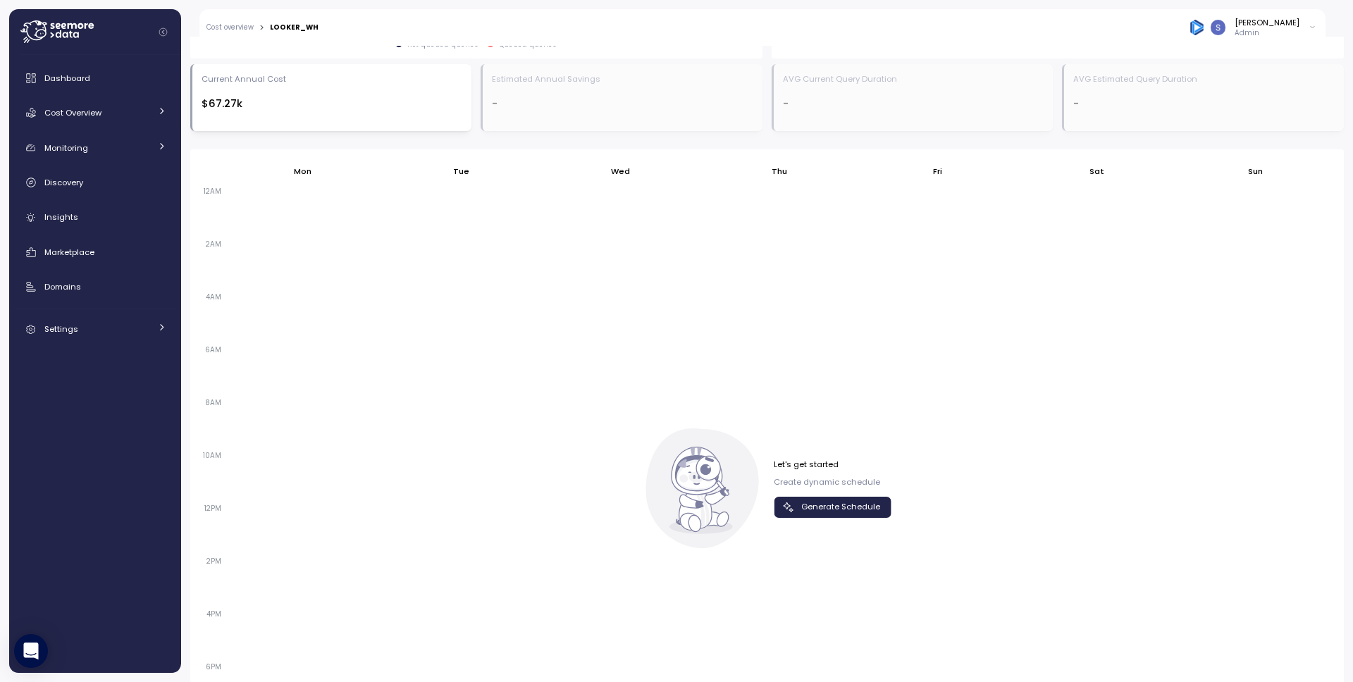
scroll to position [760, 0]
click at [858, 491] on div "Let's get started Create dynamic schedule Generate Schedule" at bounding box center [833, 483] width 118 height 58
click at [858, 500] on span "Generate Schedule" at bounding box center [840, 502] width 79 height 19
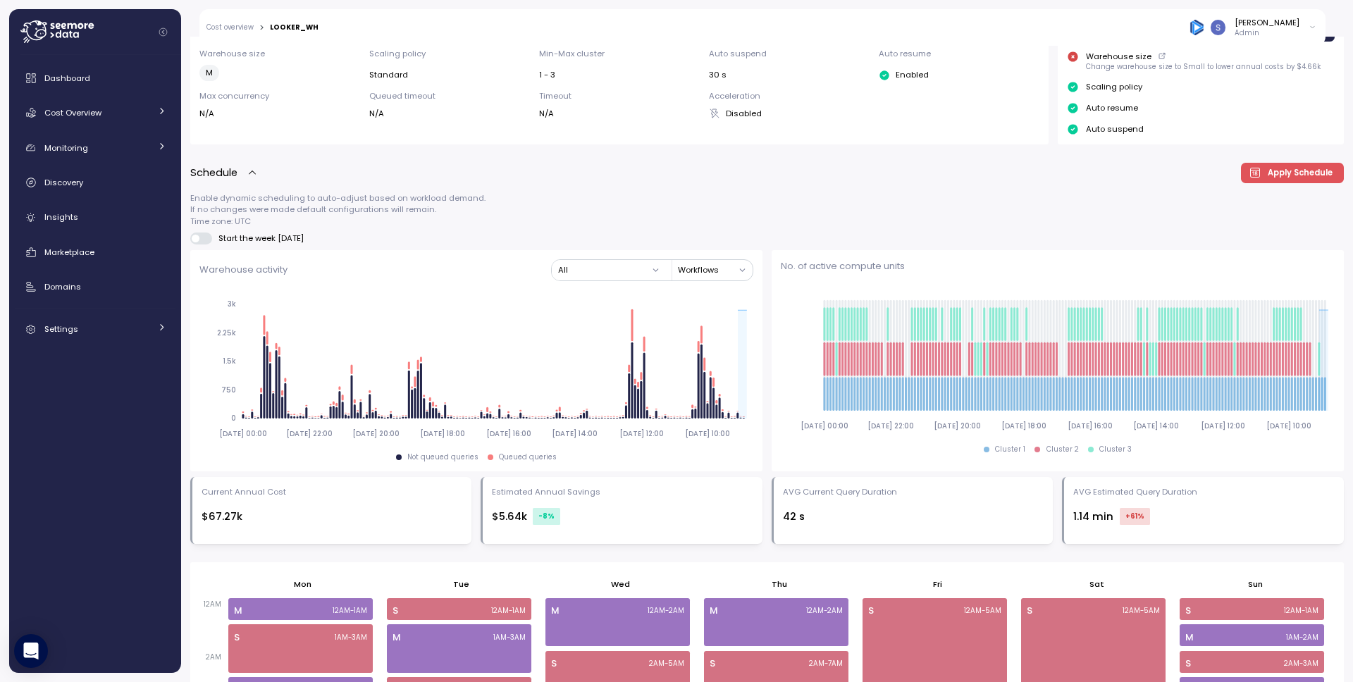
scroll to position [910, 0]
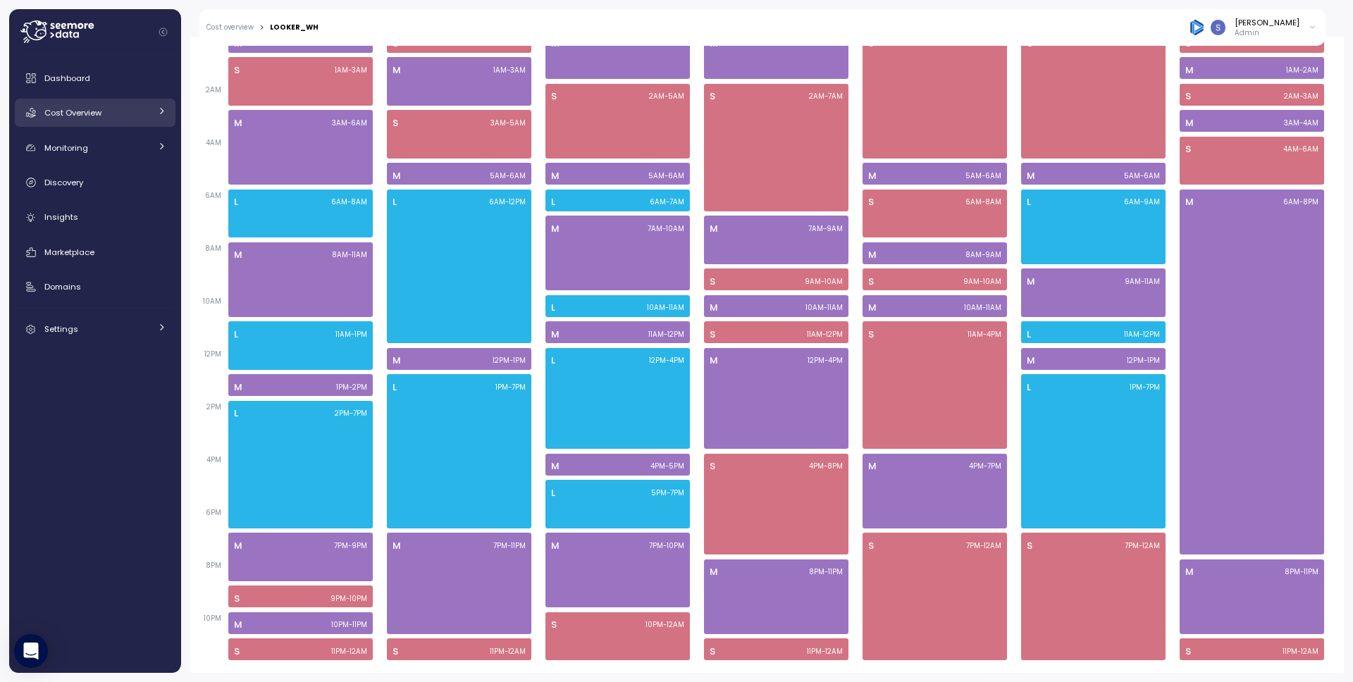
click at [113, 114] on div "Cost Overview" at bounding box center [97, 113] width 106 height 14
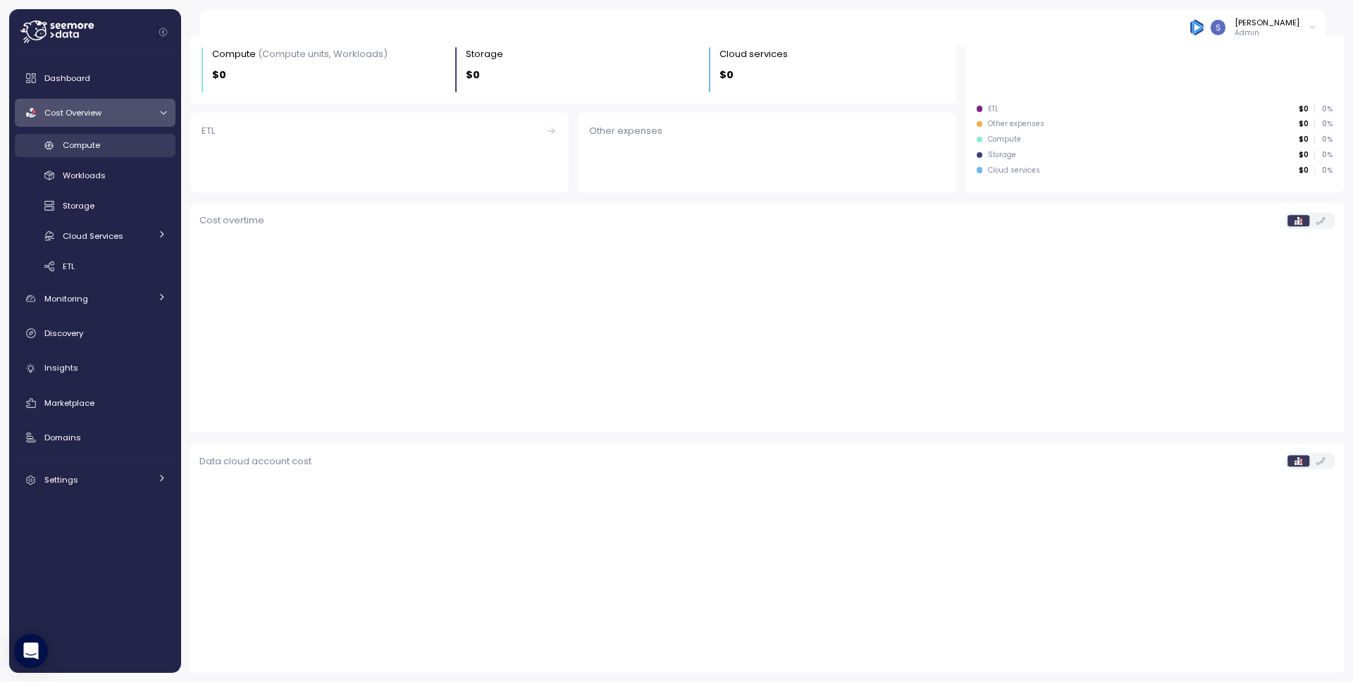
scroll to position [198, 0]
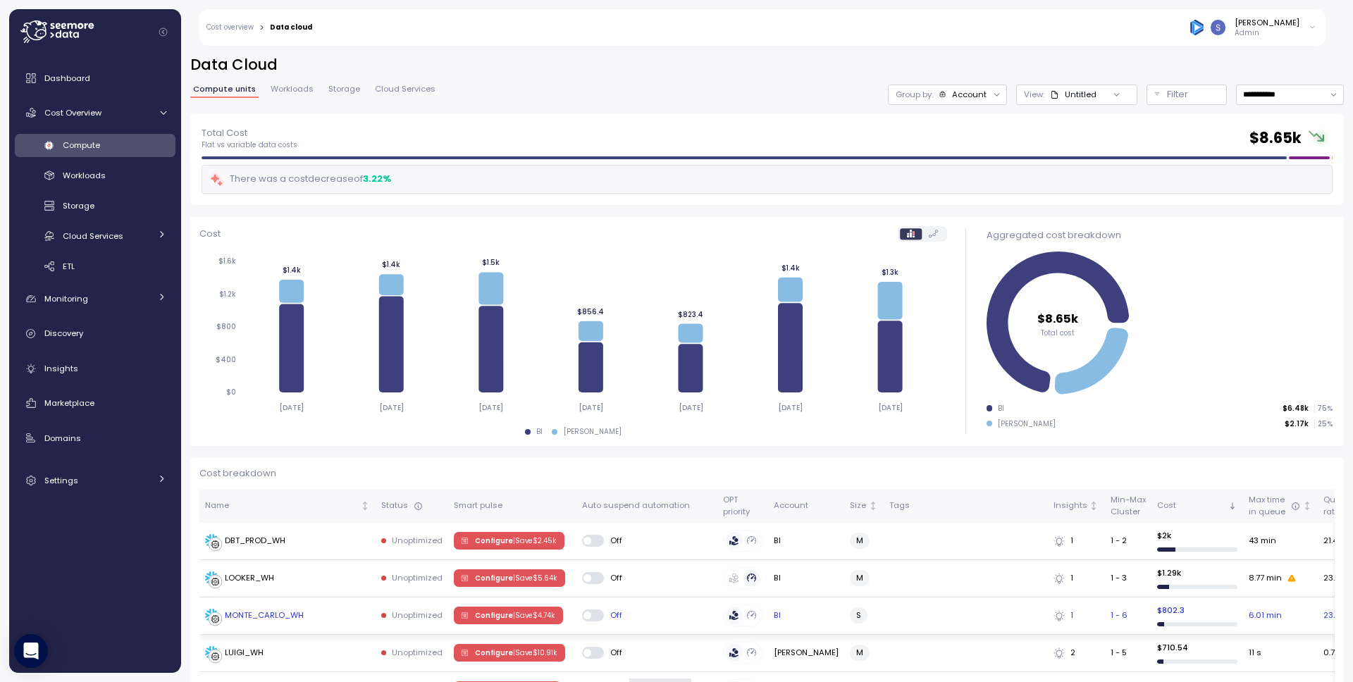
scroll to position [147, 0]
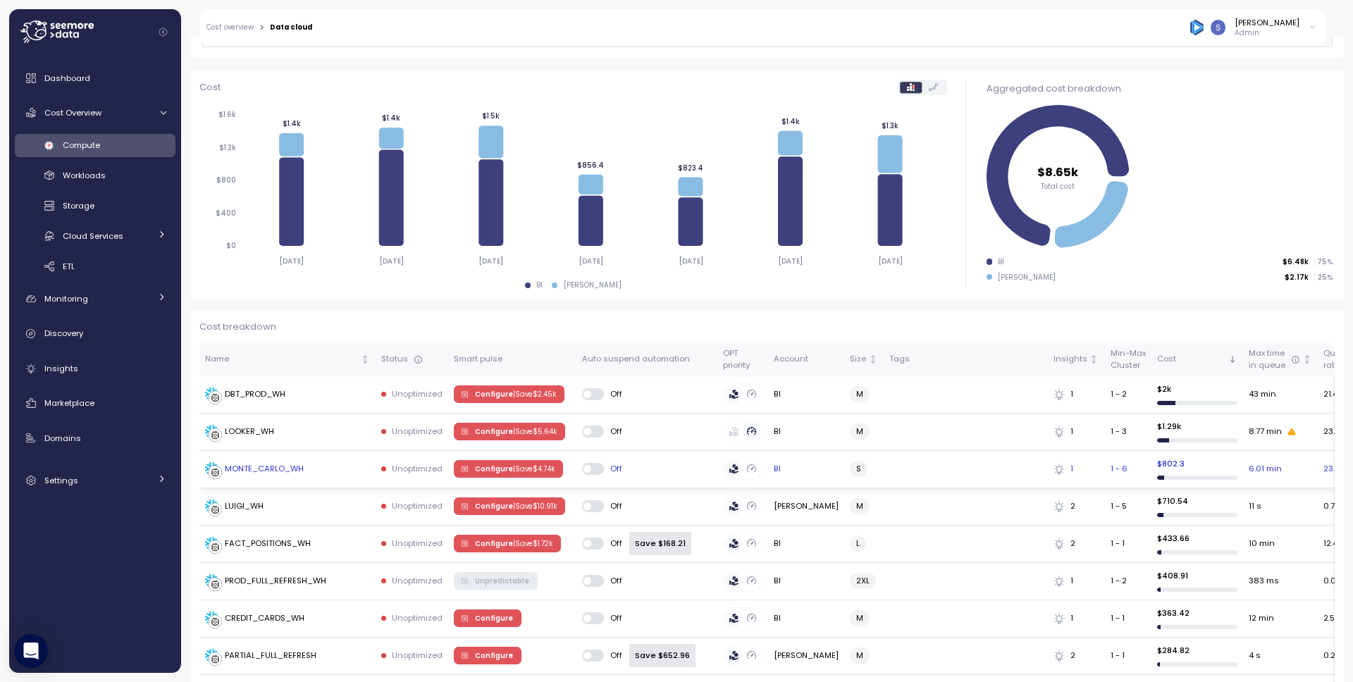
click at [515, 473] on p "| Save $ 4.74k" at bounding box center [534, 469] width 42 height 10
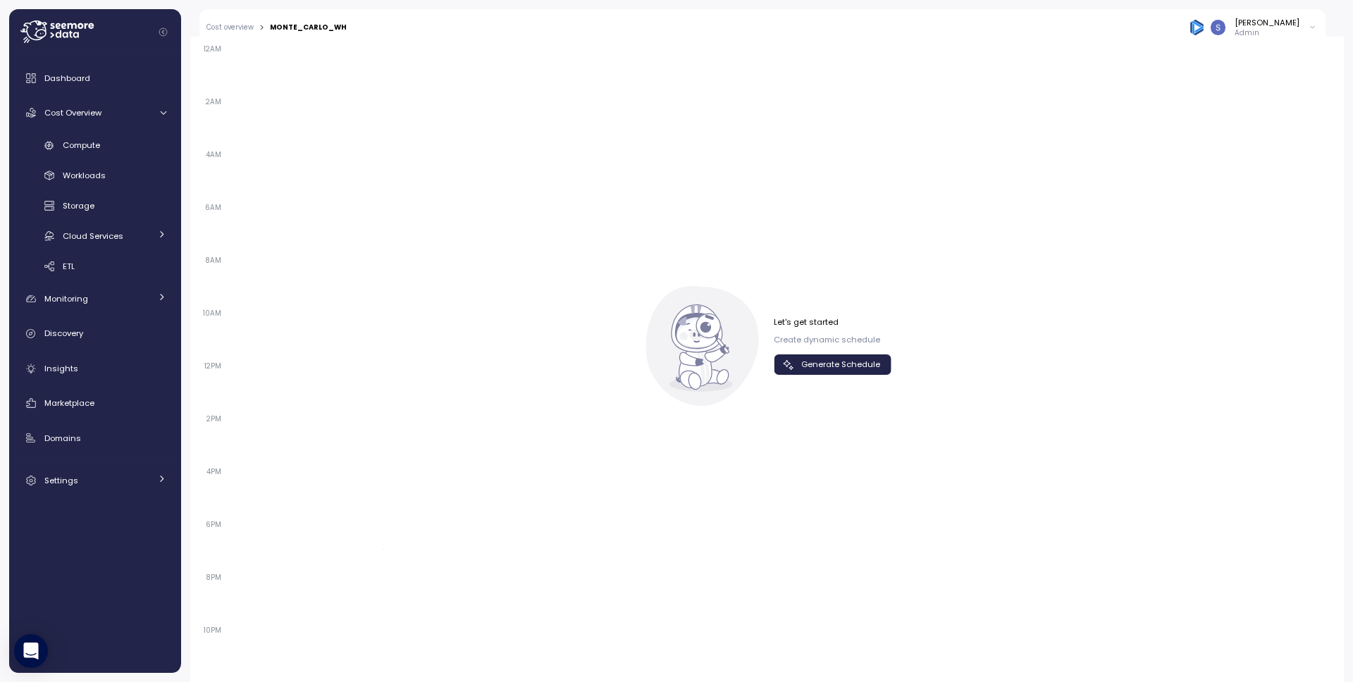
scroll to position [758, 0]
click at [853, 381] on span "Generate Schedule" at bounding box center [840, 373] width 79 height 19
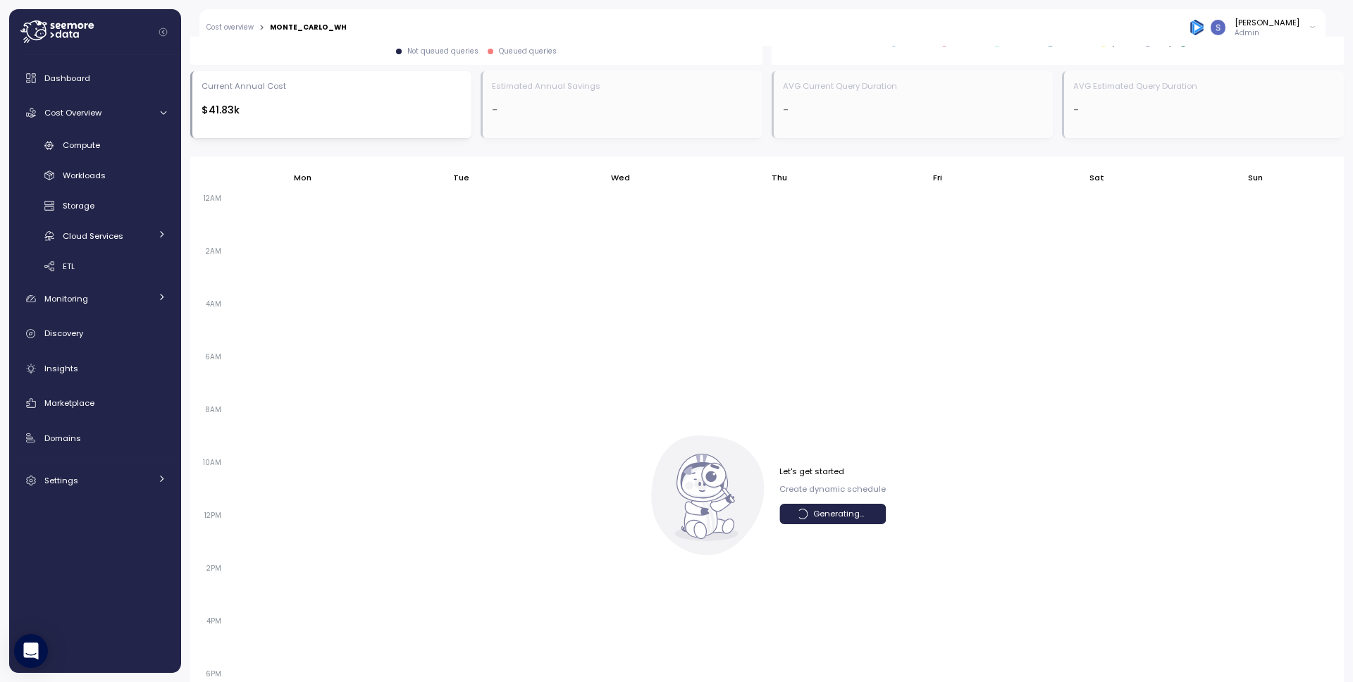
click at [853, 505] on span "Generating..." at bounding box center [838, 514] width 51 height 19
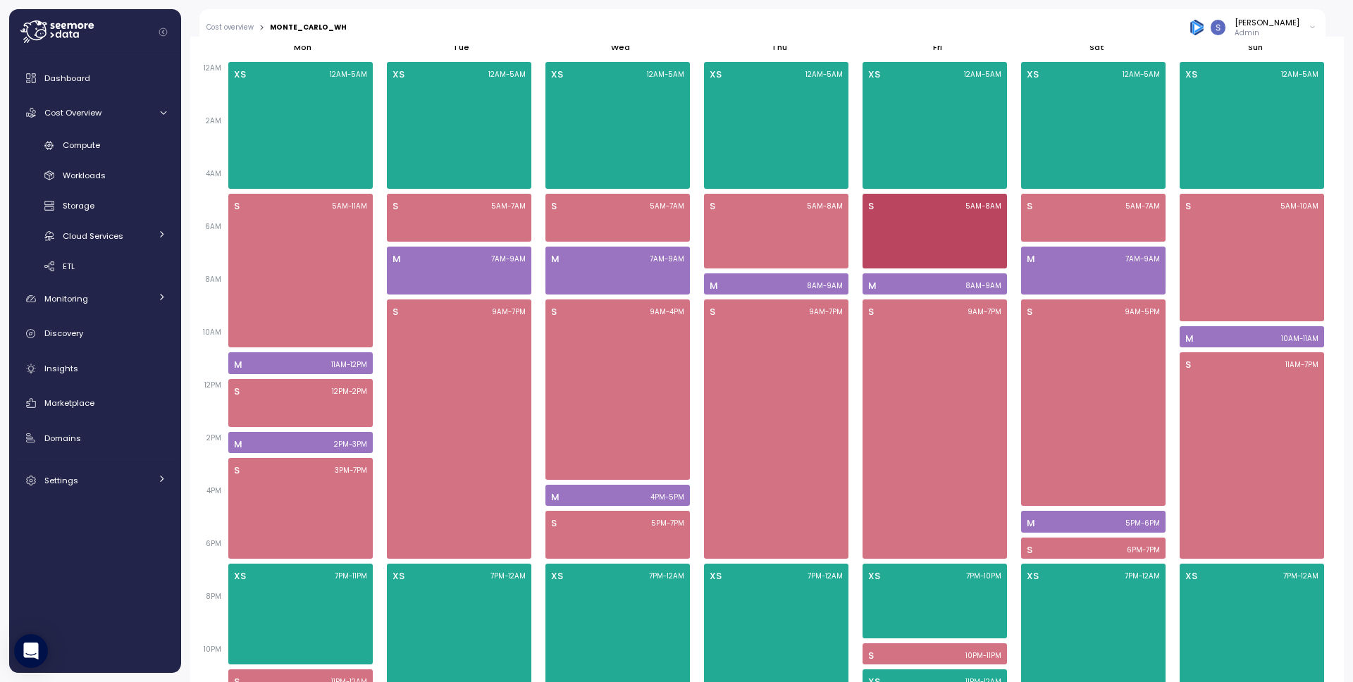
scroll to position [920, 0]
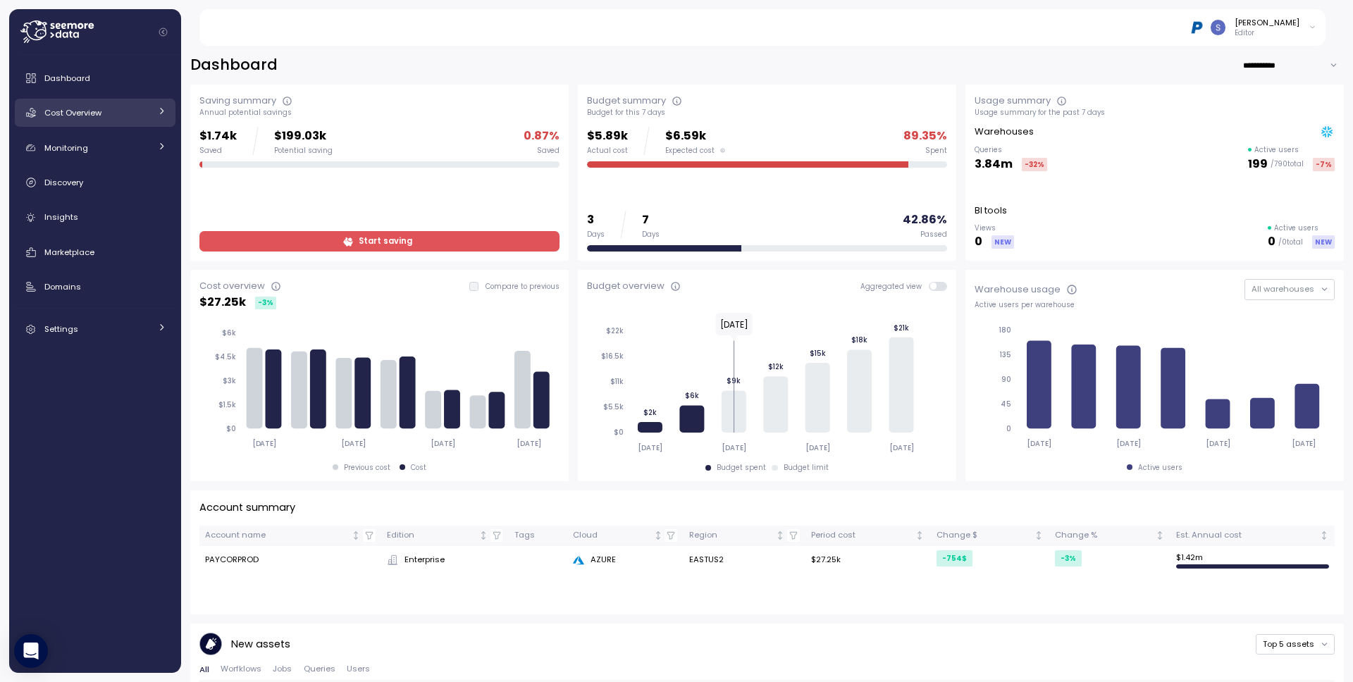
click at [81, 104] on link "Cost Overview" at bounding box center [95, 113] width 161 height 28
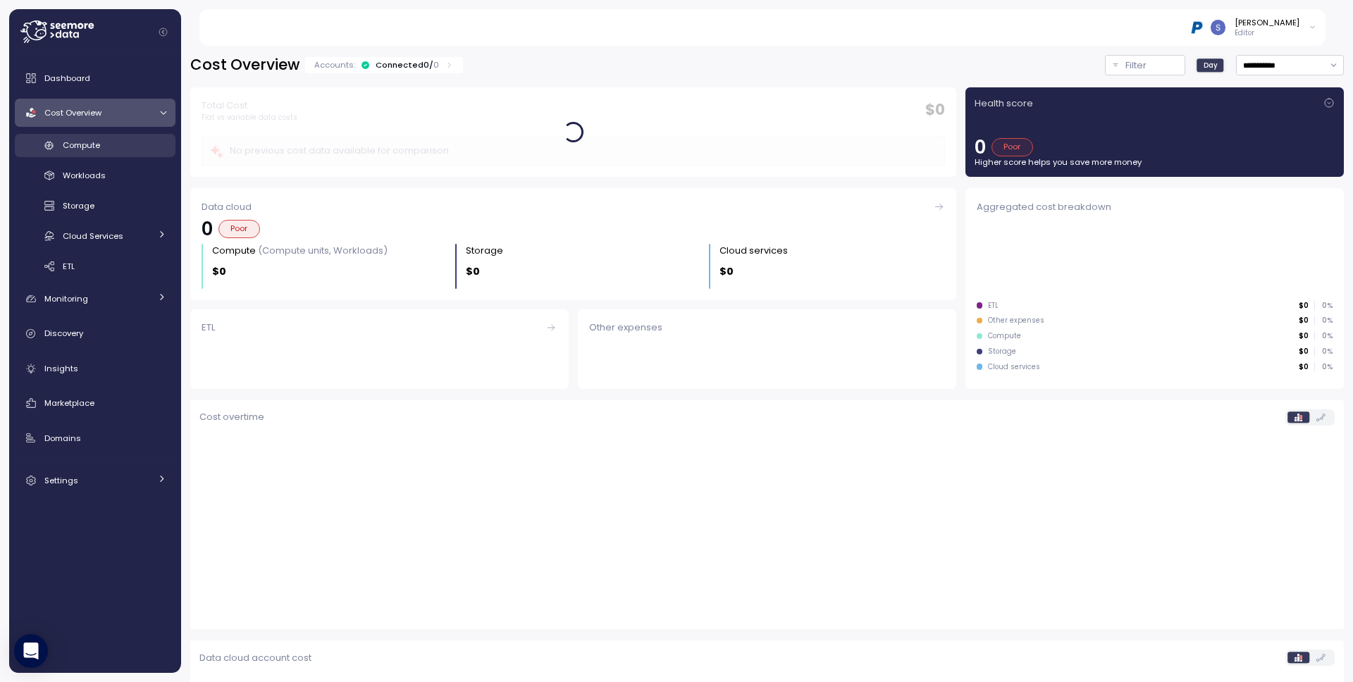
click at [93, 145] on span "Compute" at bounding box center [81, 145] width 37 height 11
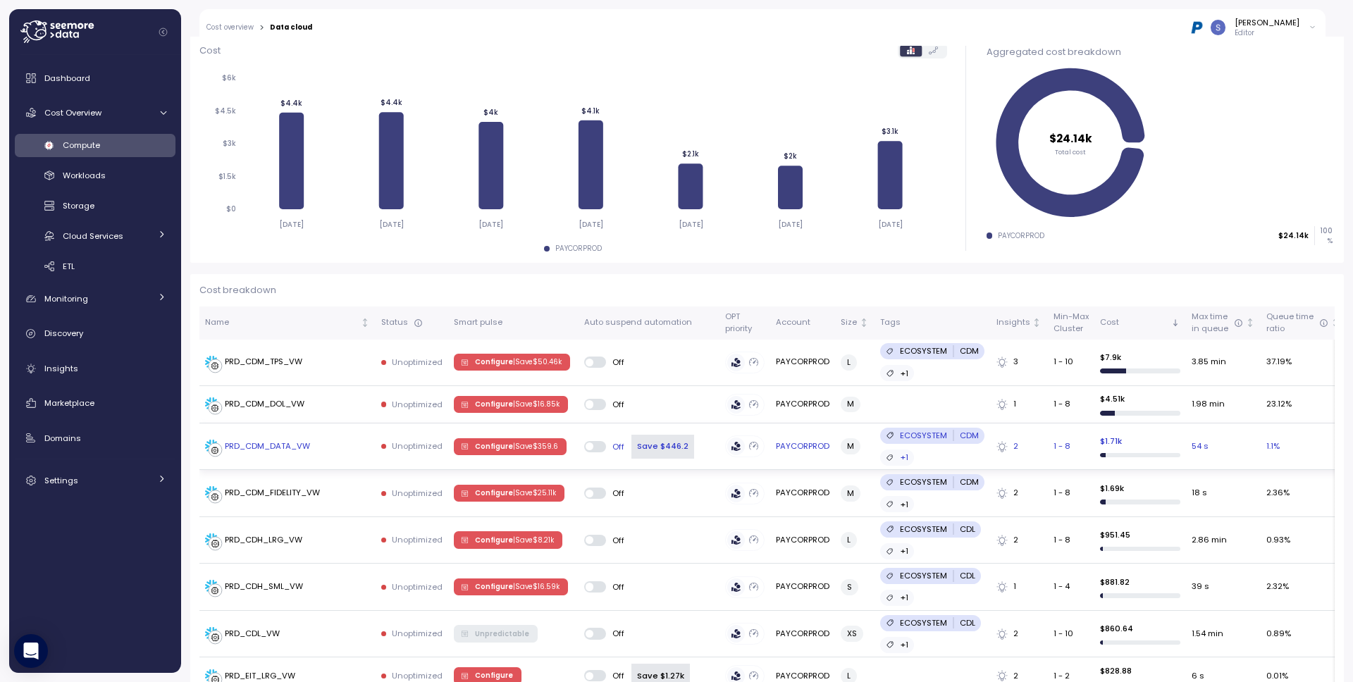
scroll to position [189, 0]
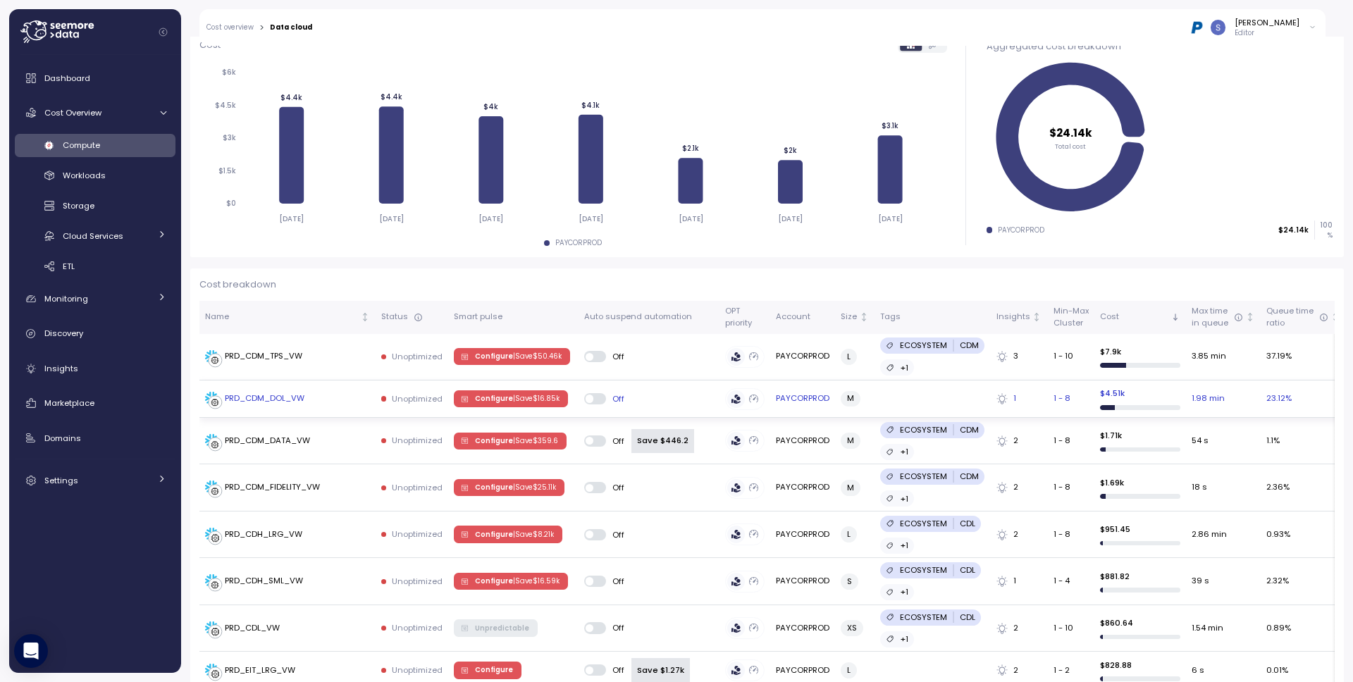
click at [513, 399] on p "| Save $ 16.85k" at bounding box center [536, 399] width 47 height 10
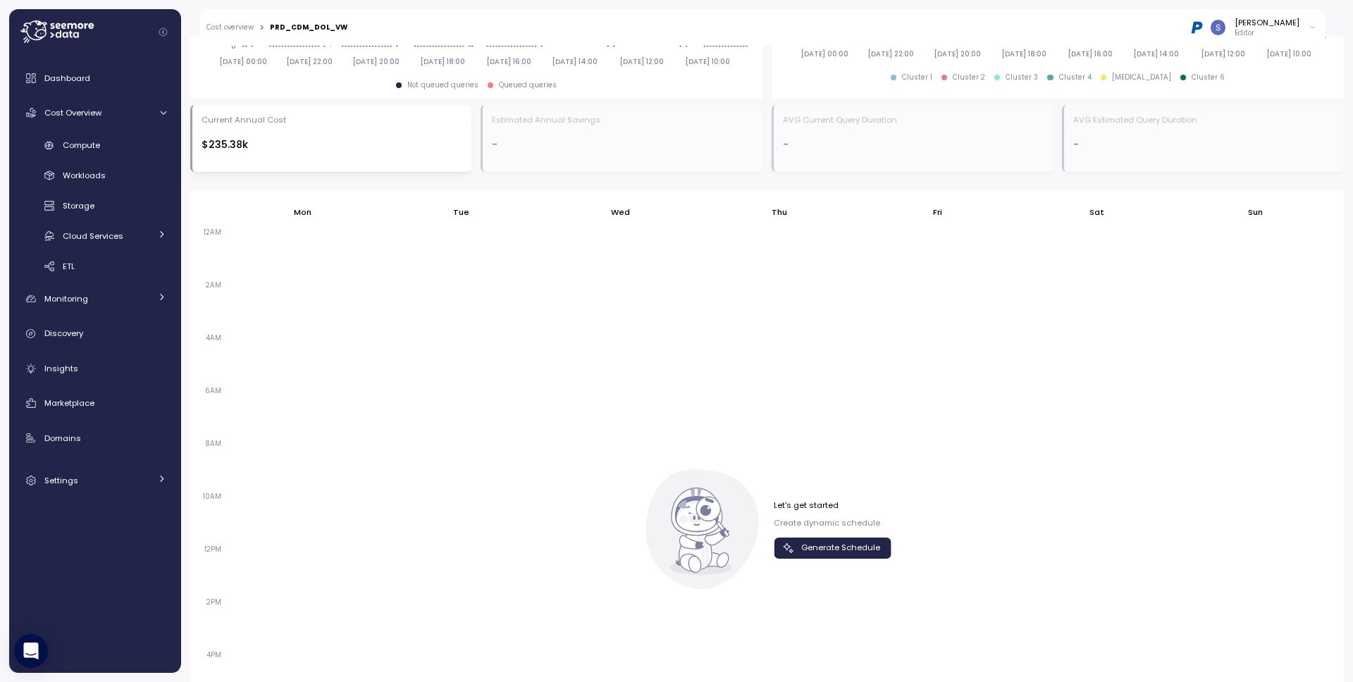
scroll to position [717, 0]
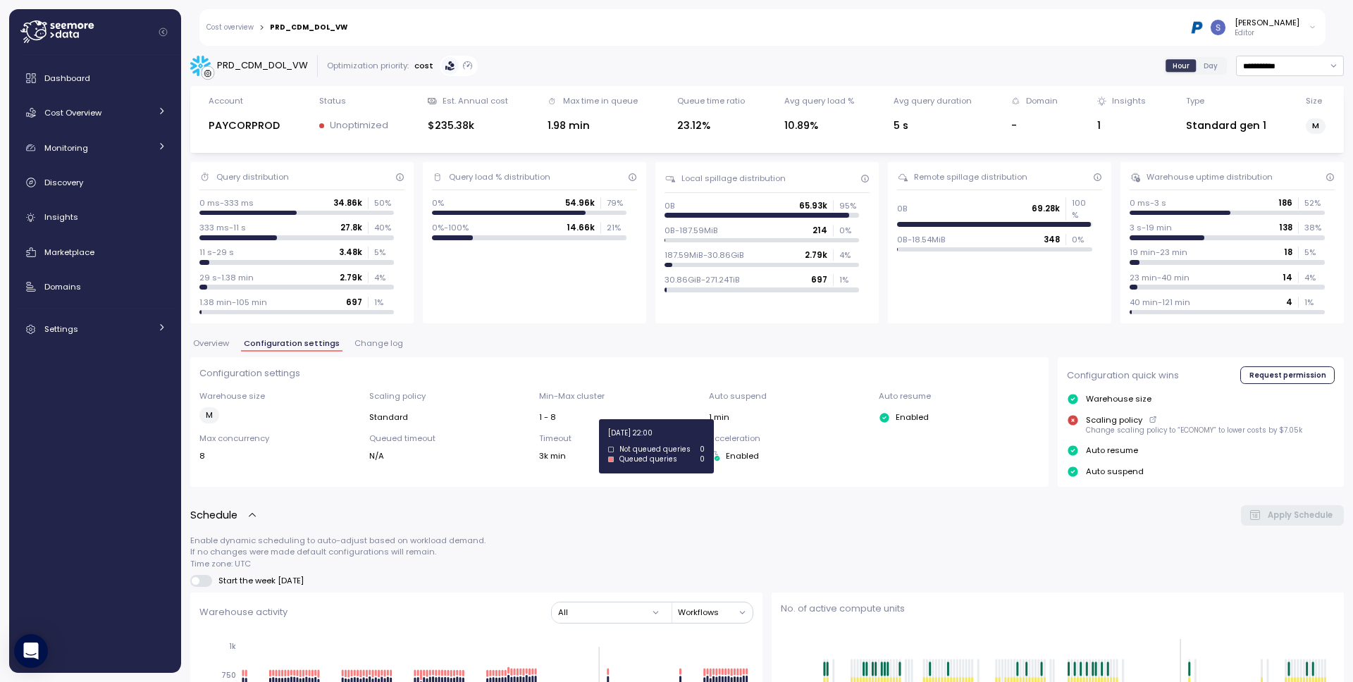
scroll to position [687, 0]
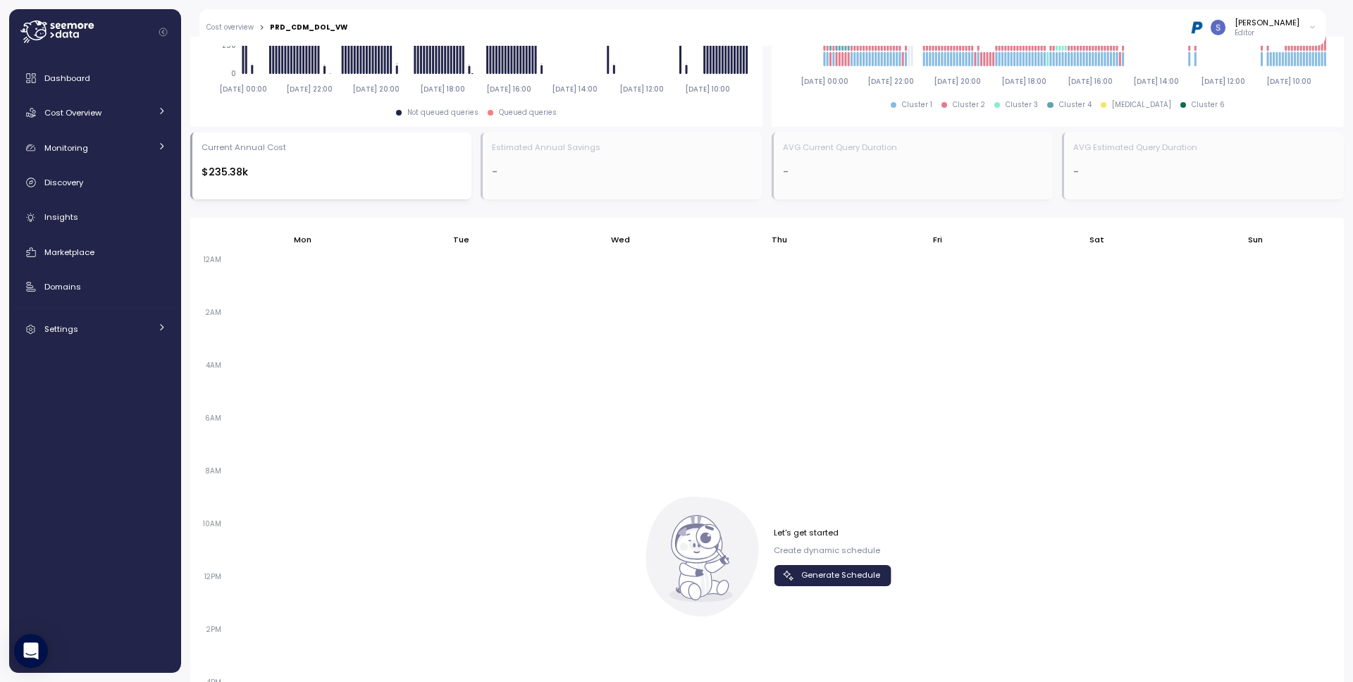
click at [862, 578] on span "Generate Schedule" at bounding box center [840, 575] width 79 height 19
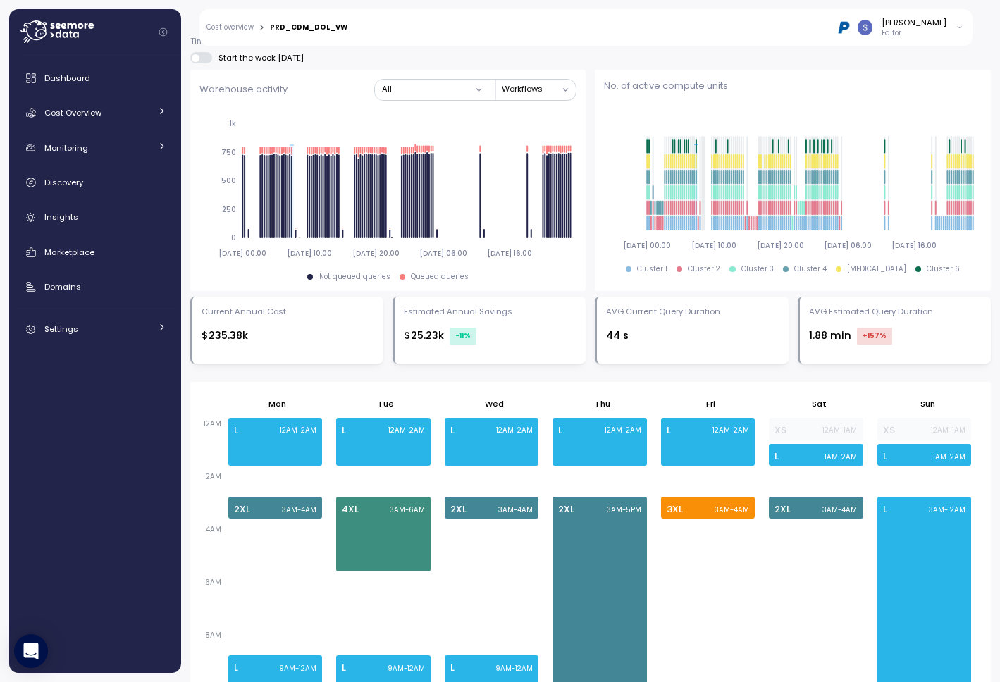
scroll to position [0, 0]
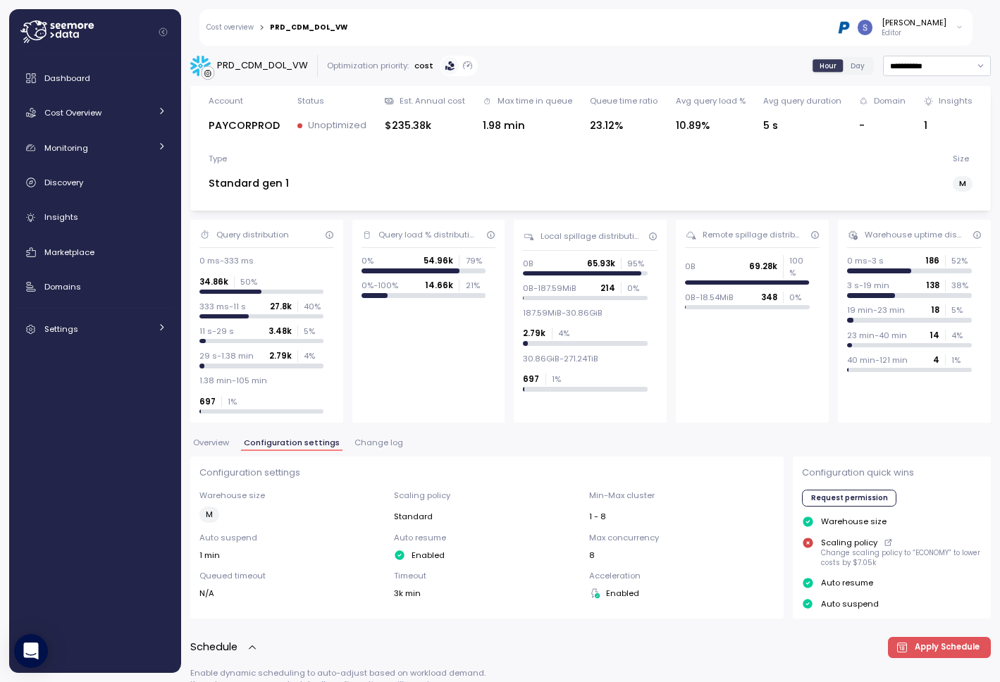
click at [219, 439] on span "Overview" at bounding box center [211, 443] width 36 height 8
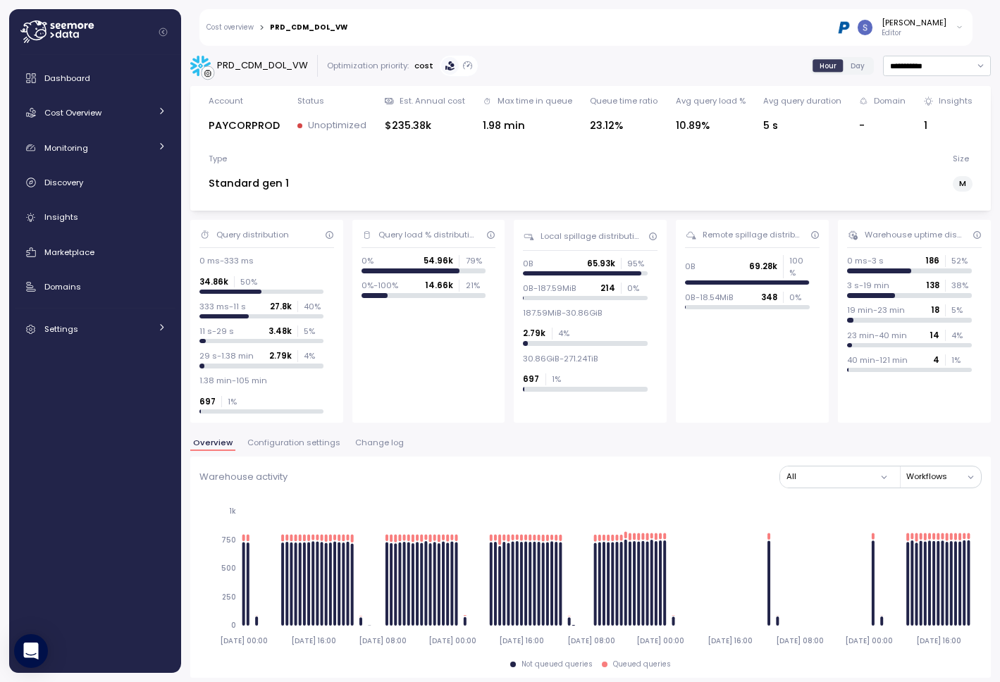
click at [268, 439] on span "Configuration settings" at bounding box center [293, 443] width 93 height 8
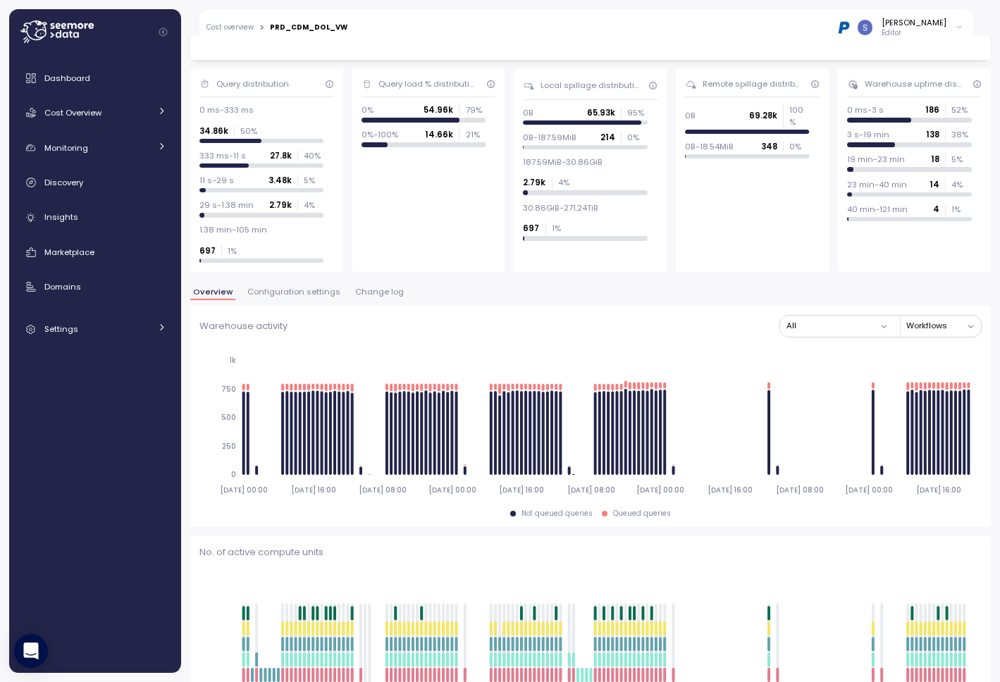
scroll to position [24, 0]
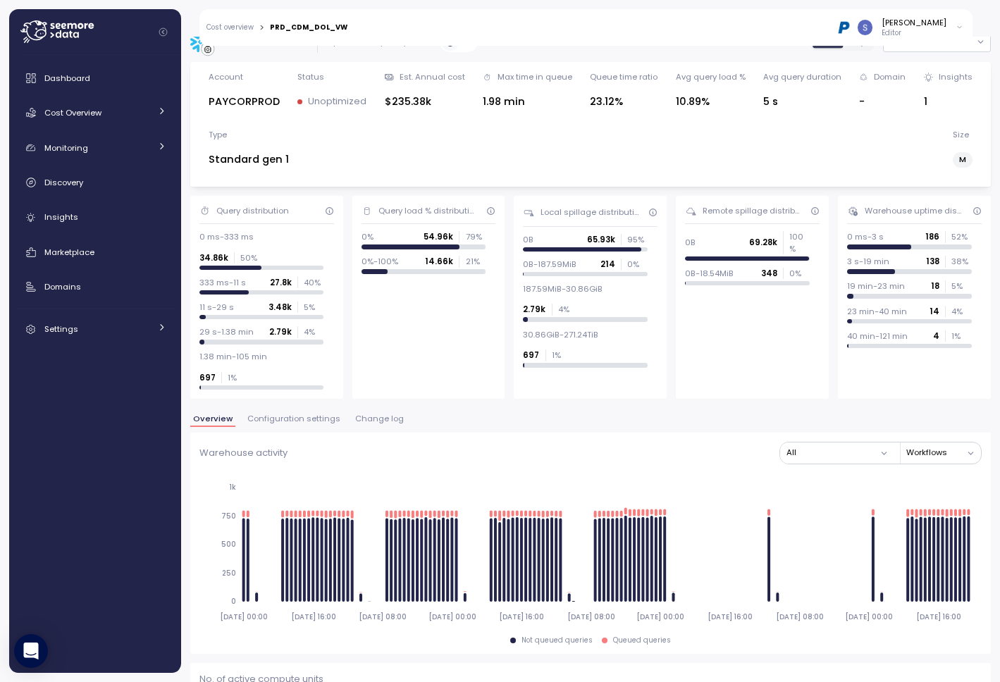
drag, startPoint x: 642, startPoint y: 253, endPoint x: 317, endPoint y: 252, distance: 324.8
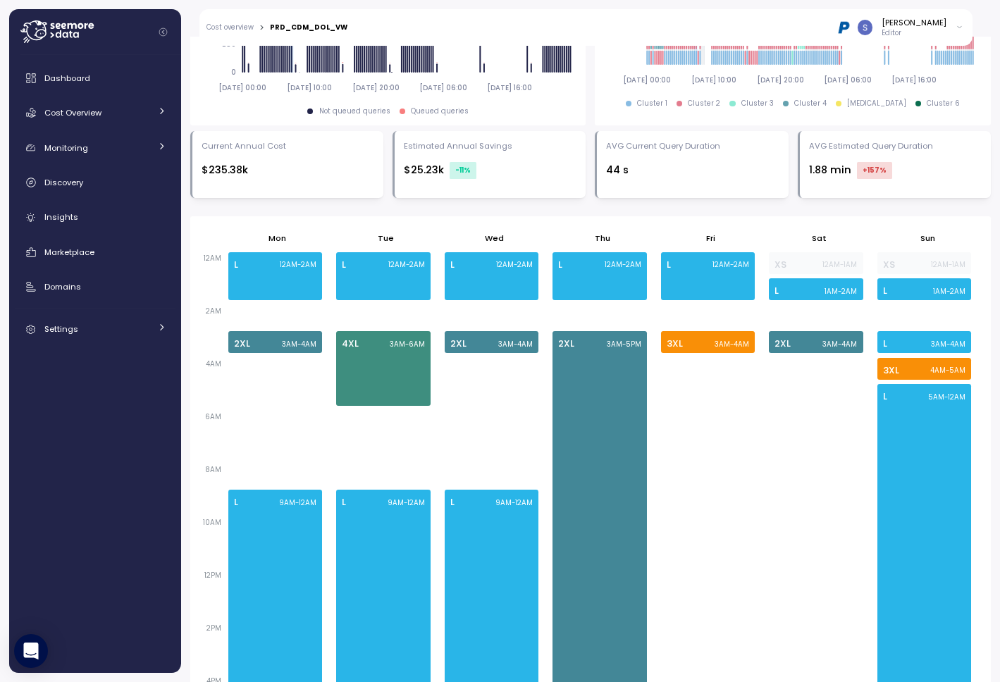
scroll to position [39, 0]
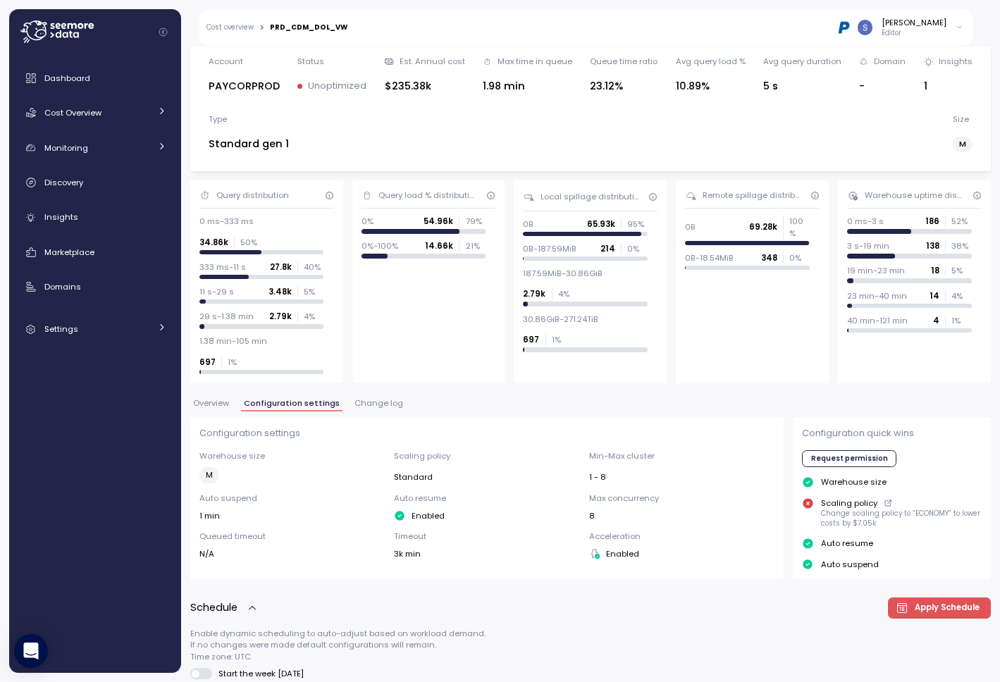
click at [363, 400] on span "Change log" at bounding box center [378, 404] width 49 height 8
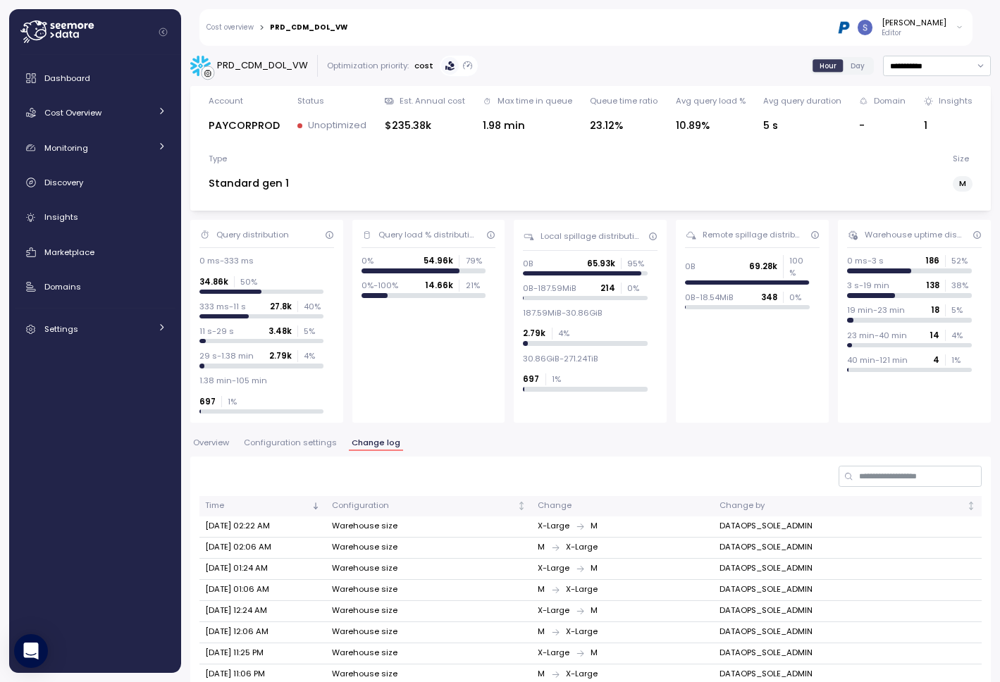
click at [302, 439] on span "Configuration settings" at bounding box center [290, 443] width 93 height 8
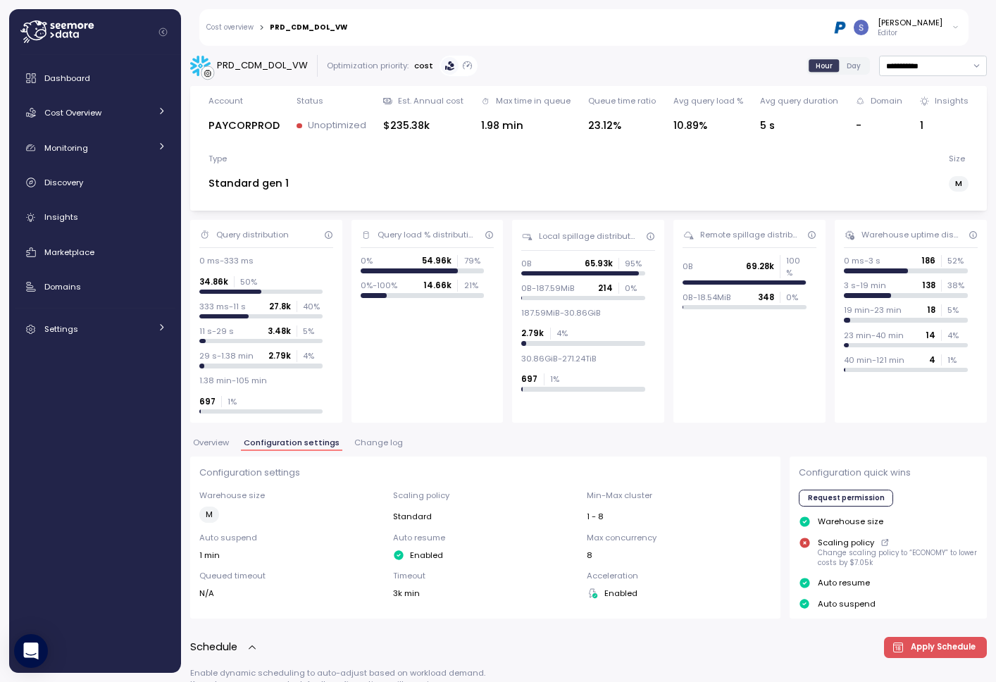
click at [375, 439] on span "Change log" at bounding box center [378, 443] width 49 height 8
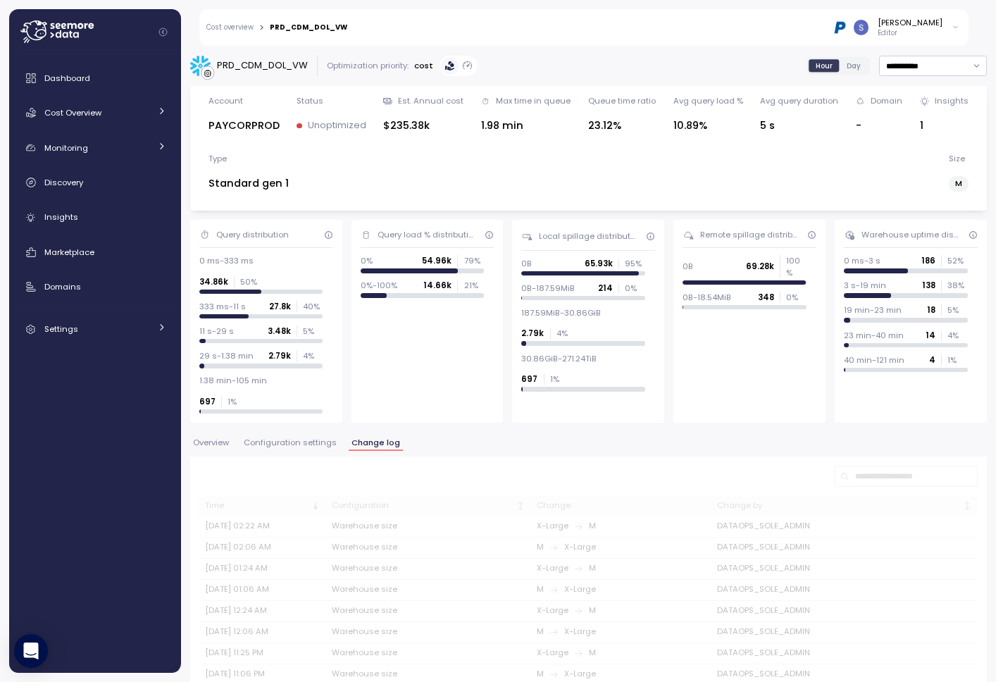
drag, startPoint x: 272, startPoint y: 419, endPoint x: 435, endPoint y: 422, distance: 163.5
click at [272, 439] on span "Configuration settings" at bounding box center [290, 443] width 93 height 8
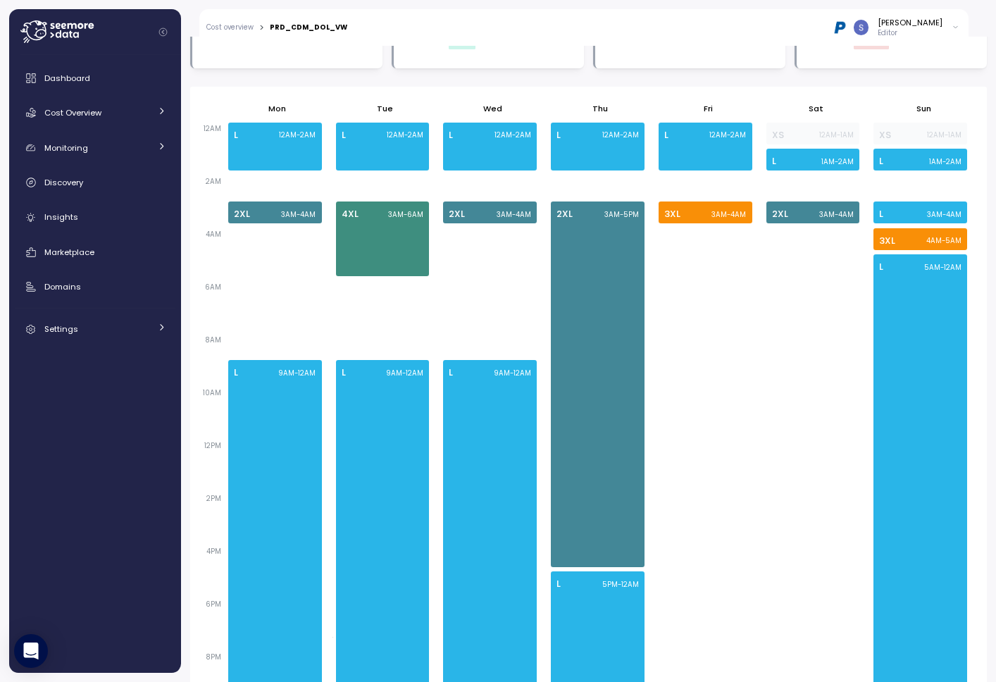
scroll to position [949, 0]
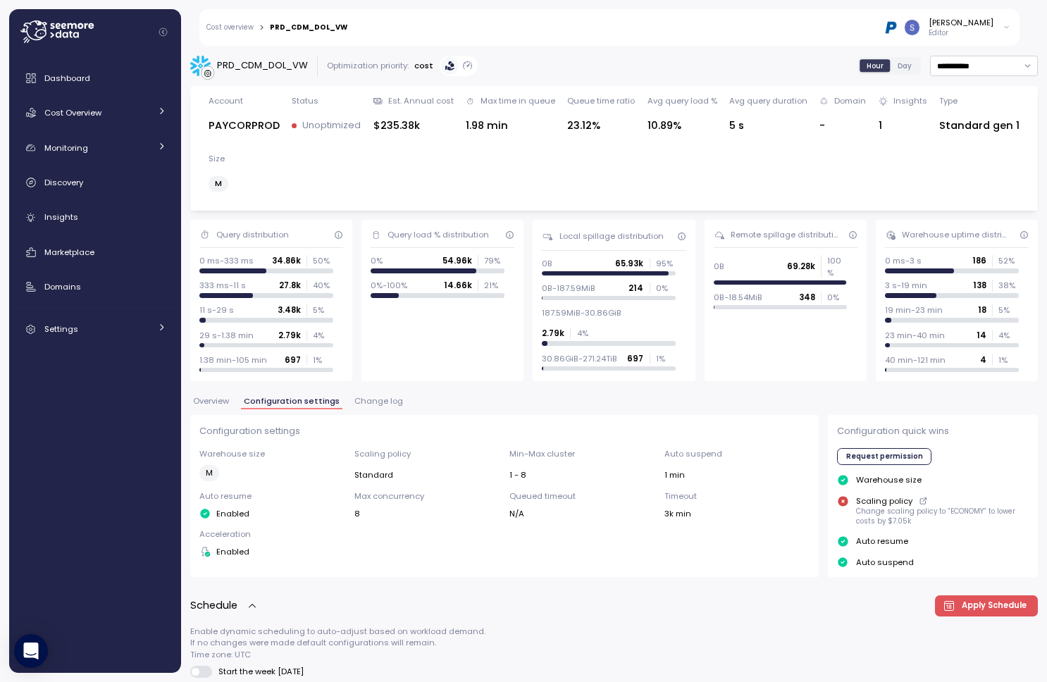
scroll to position [885, 0]
